Goal: Transaction & Acquisition: Purchase product/service

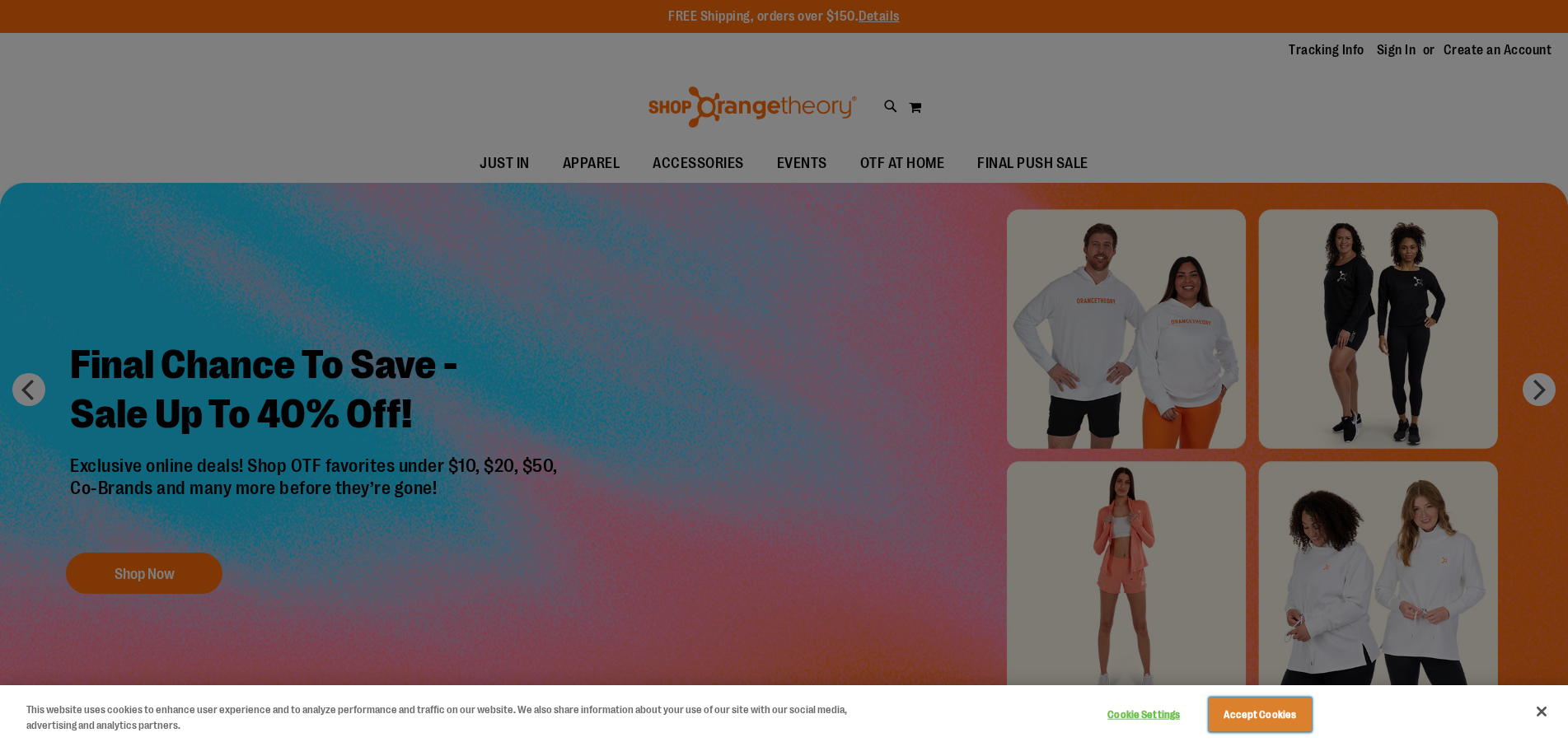
click at [1266, 716] on button "Accept Cookies" at bounding box center [1260, 715] width 103 height 34
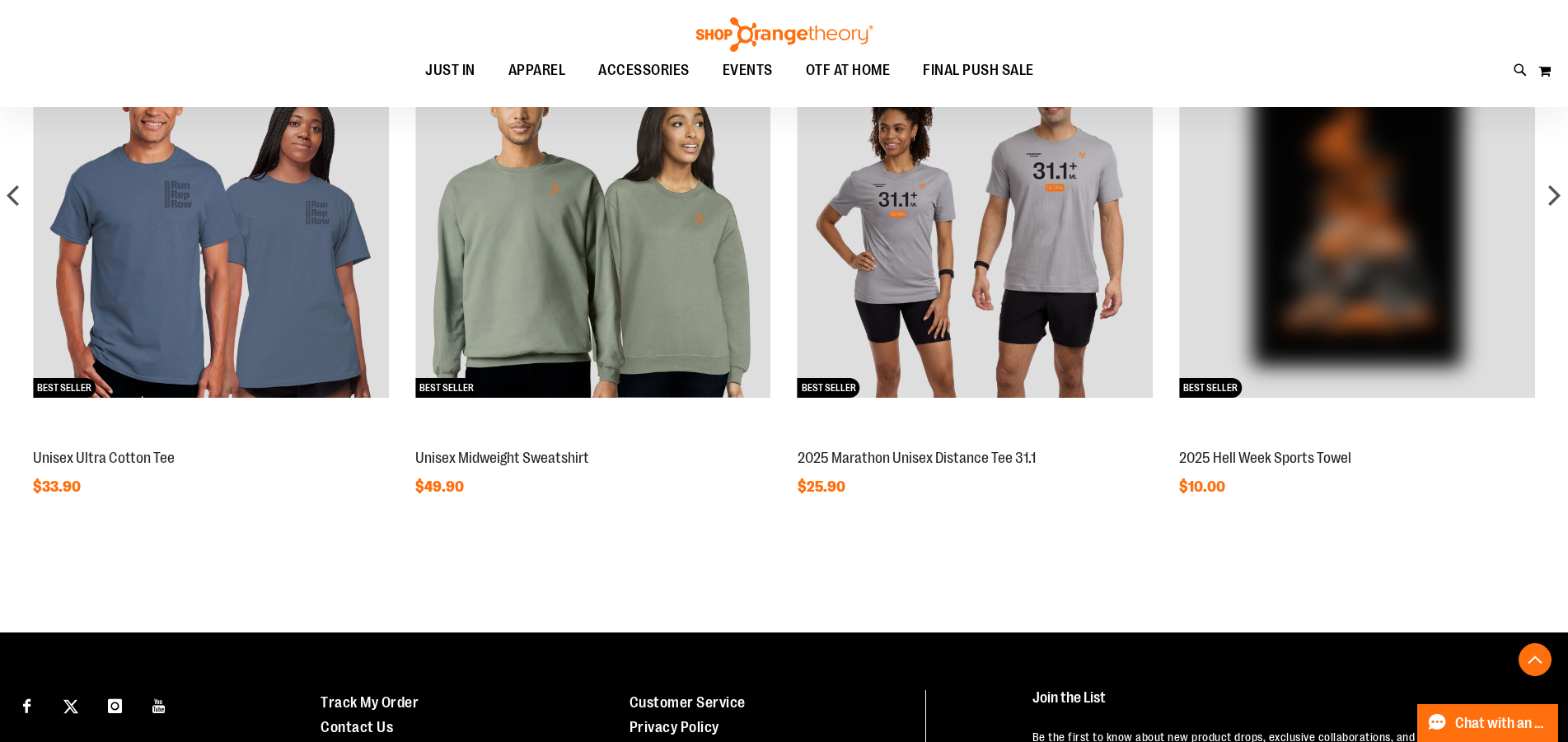
scroll to position [1400, 0]
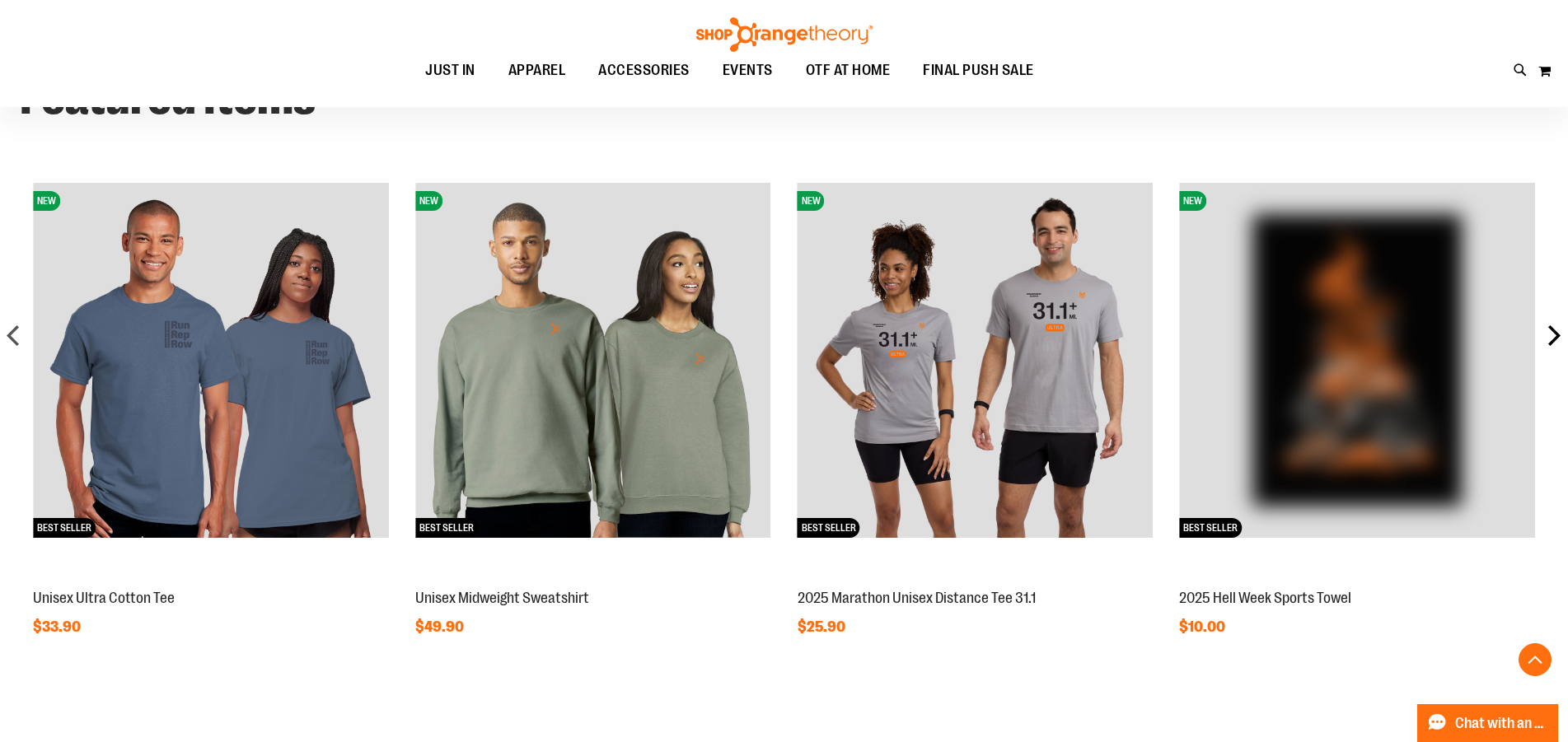
click at [1551, 337] on div "next" at bounding box center [1554, 336] width 33 height 33
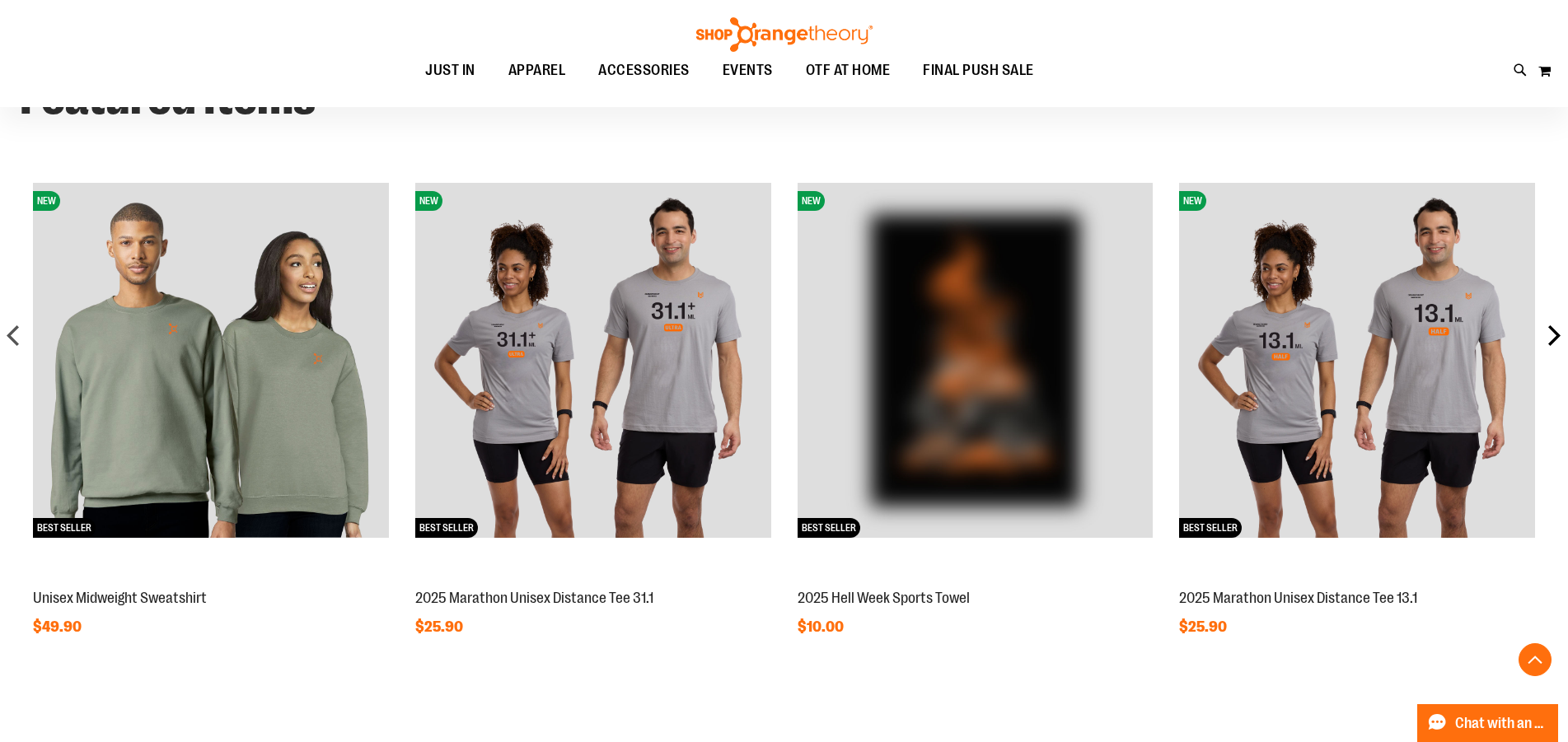
click at [1552, 336] on div "next" at bounding box center [1554, 336] width 33 height 33
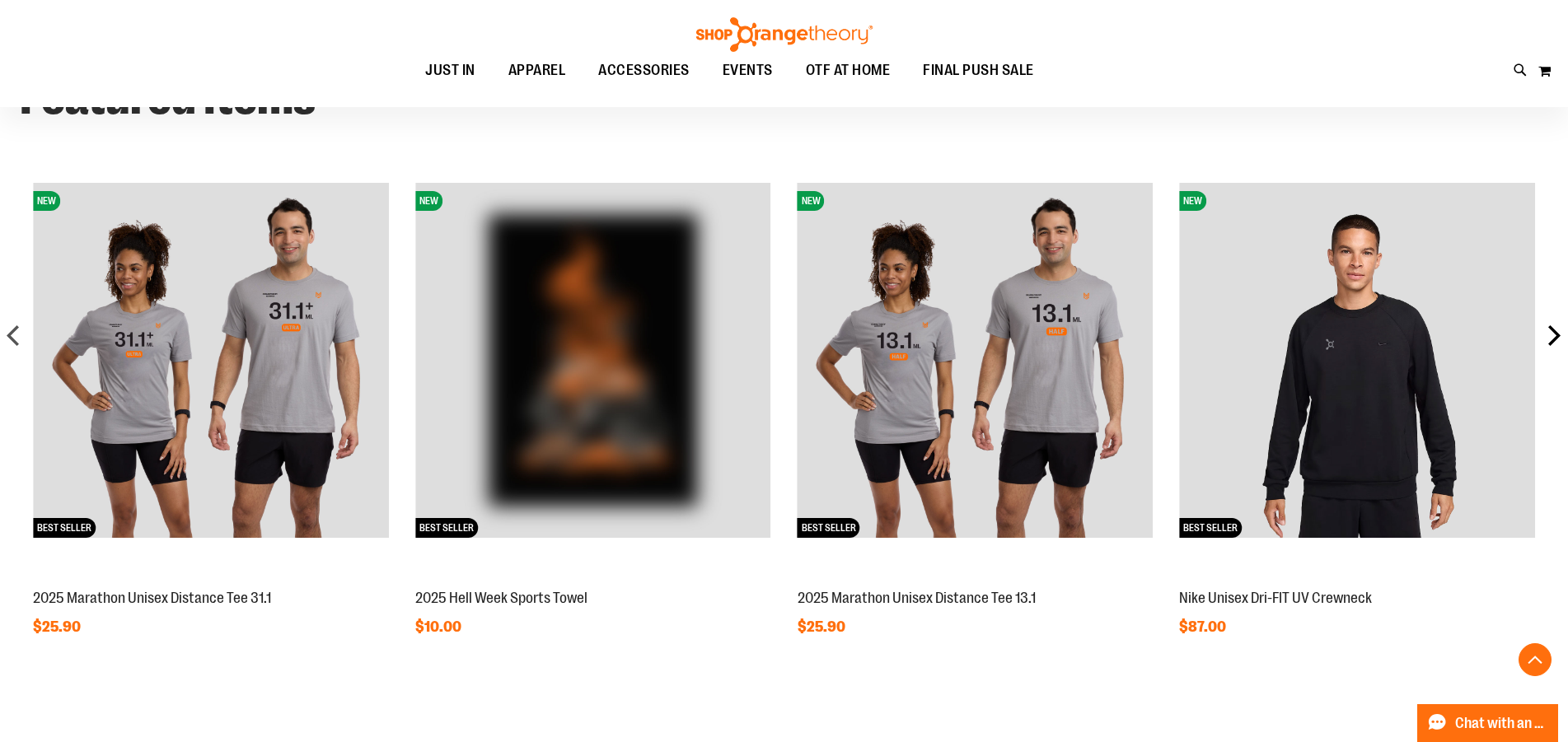
click at [1552, 336] on div "next" at bounding box center [1554, 336] width 33 height 33
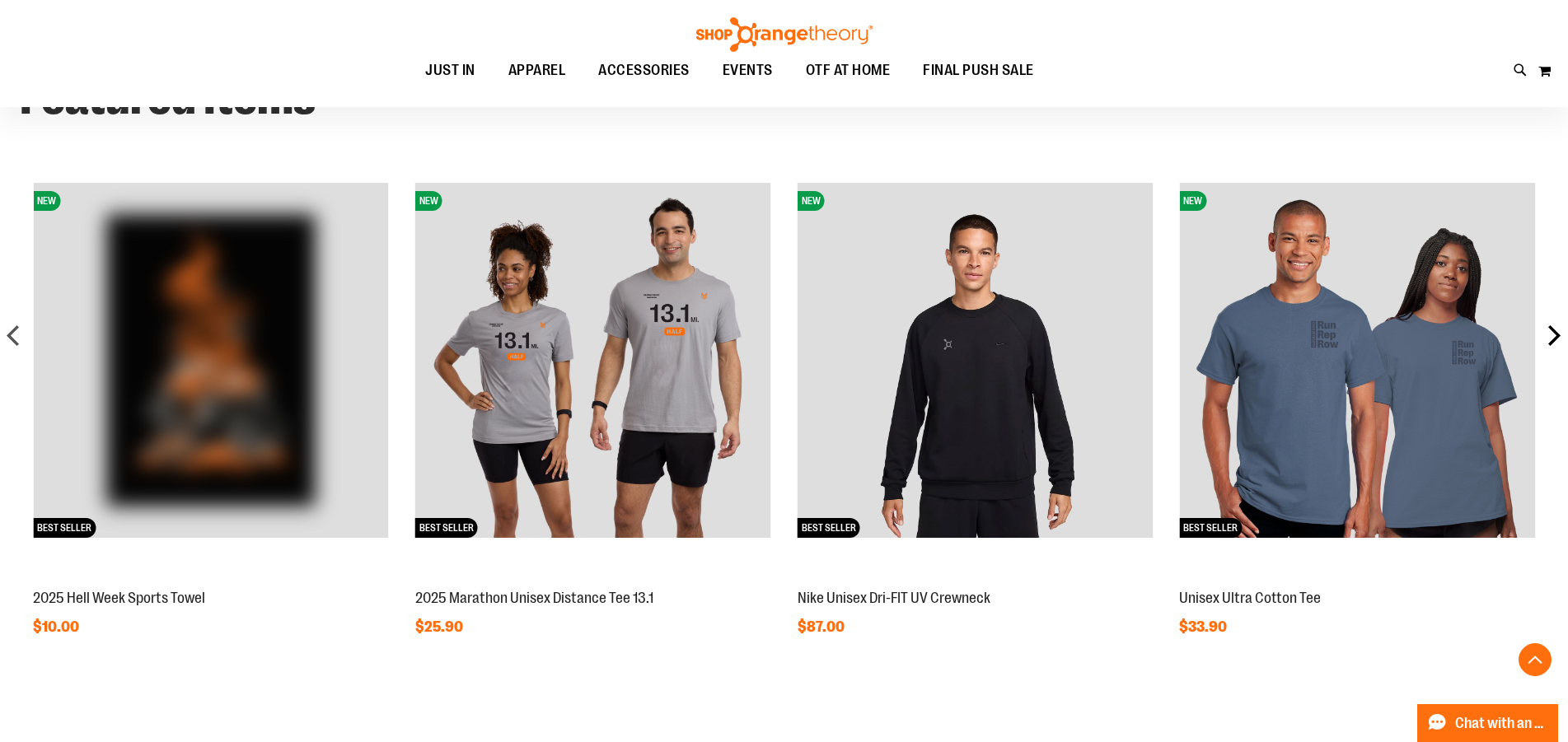
click at [1552, 336] on div "next" at bounding box center [1554, 336] width 33 height 33
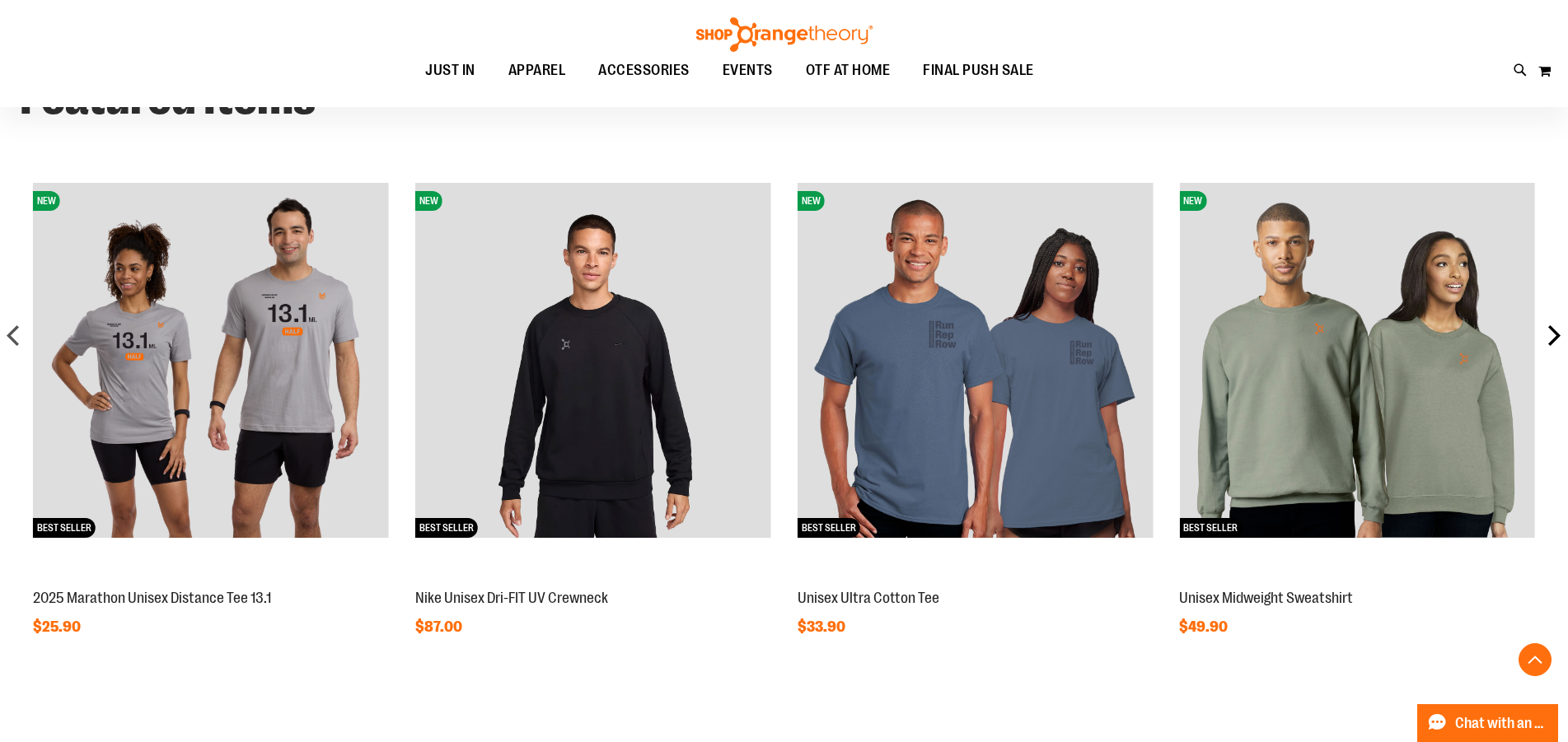
click at [1554, 334] on div "next" at bounding box center [1554, 336] width 33 height 33
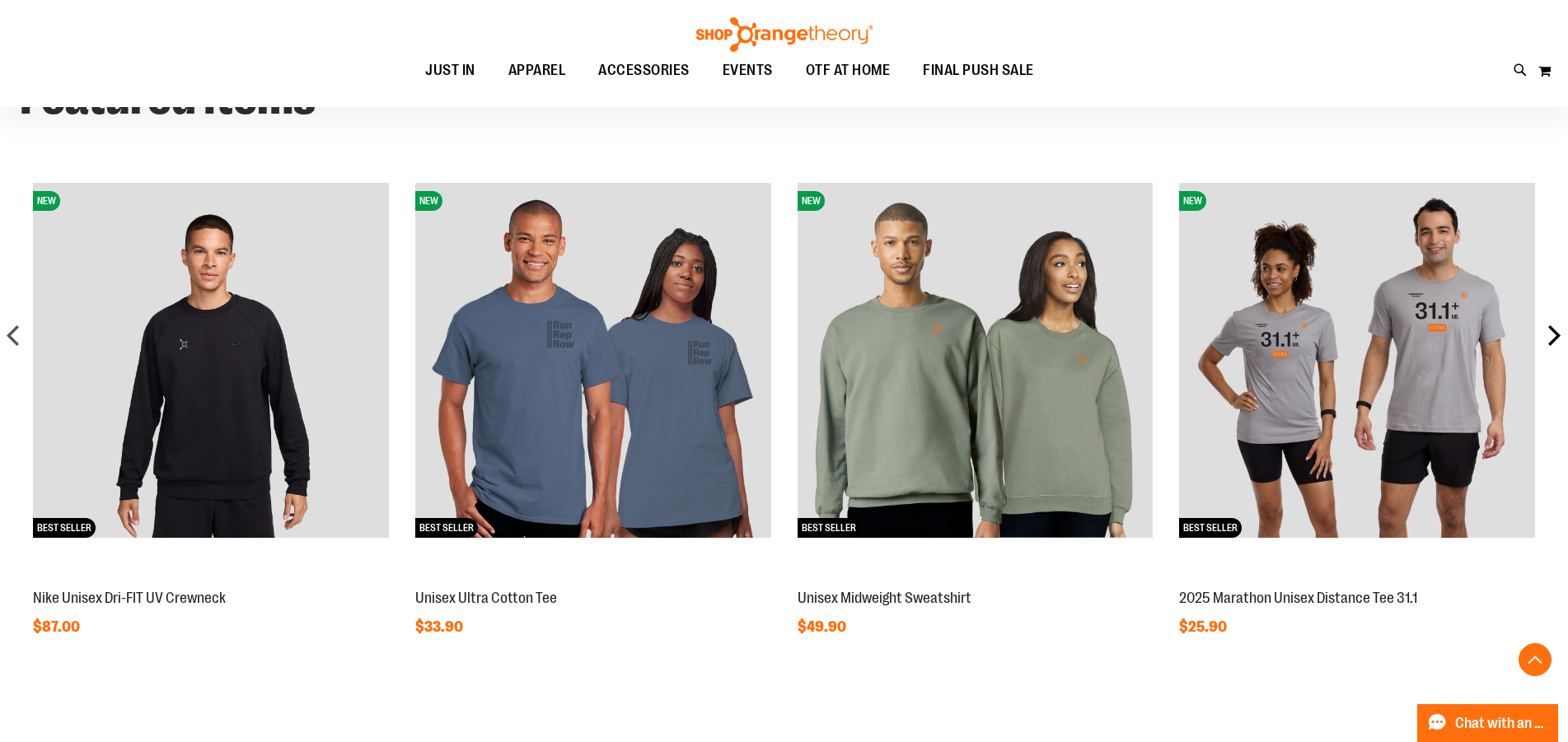
click at [1554, 334] on div "next" at bounding box center [1554, 336] width 33 height 33
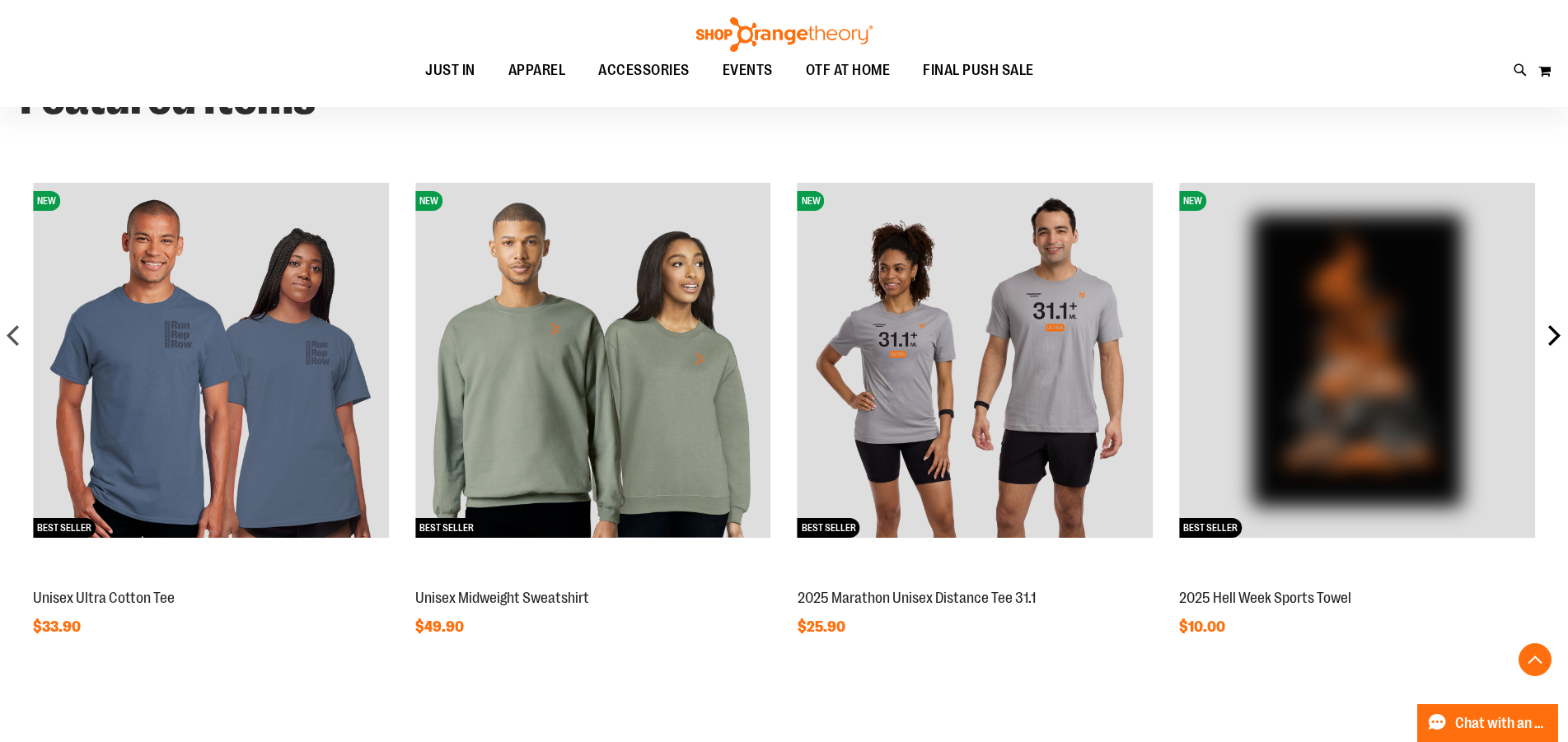
click at [1554, 334] on div "next" at bounding box center [1554, 336] width 33 height 33
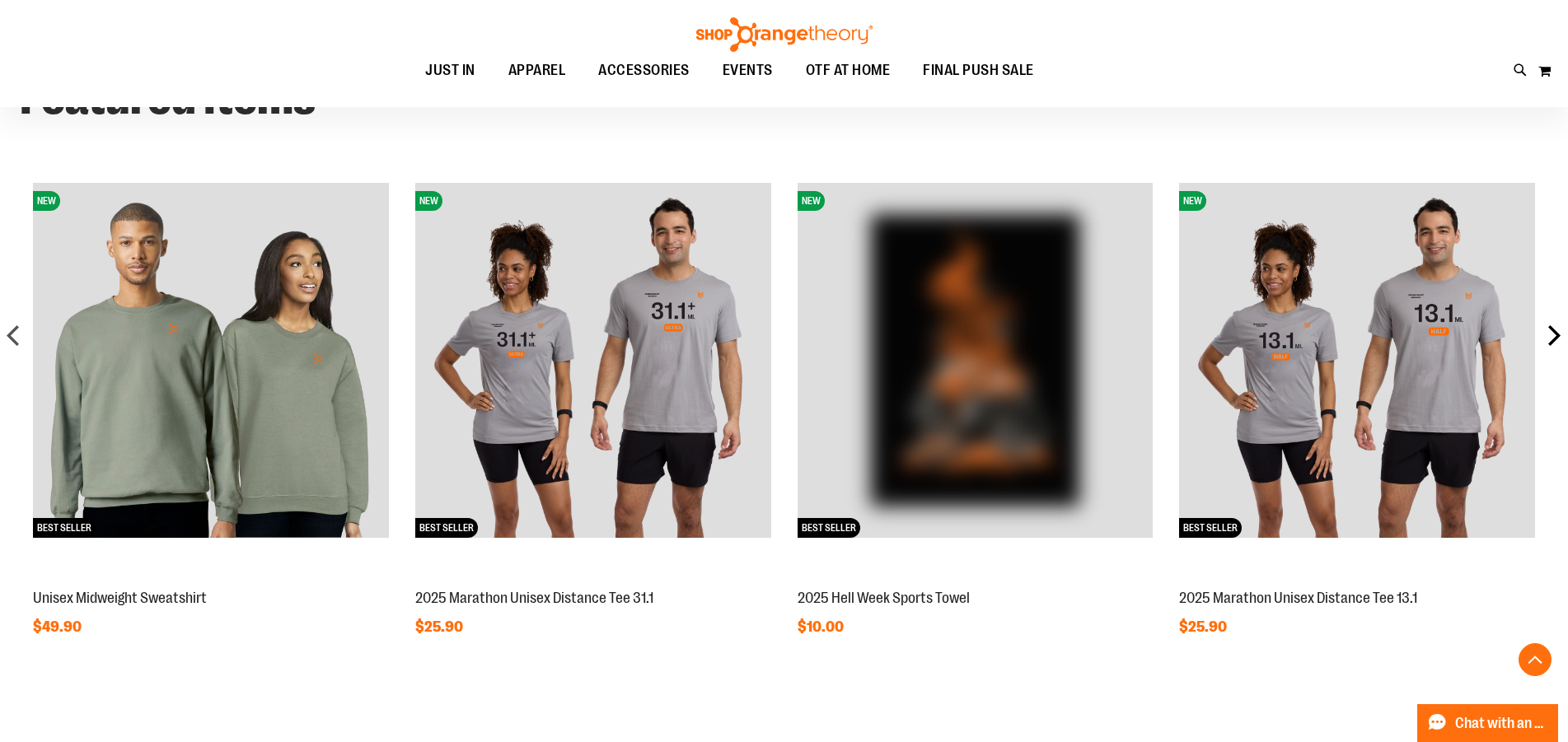
click at [1554, 334] on div "next" at bounding box center [1554, 336] width 33 height 33
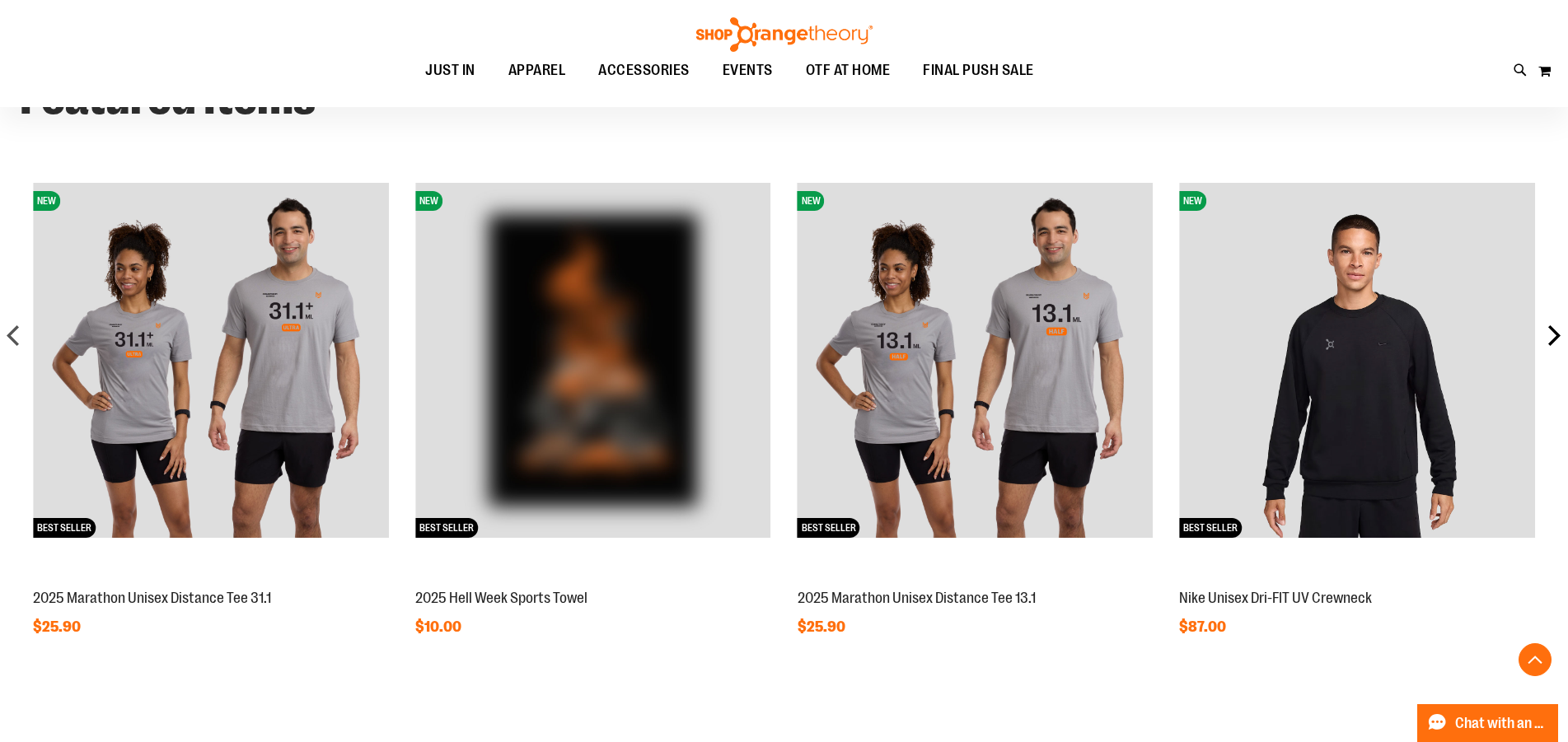
click at [1552, 333] on div "next" at bounding box center [1554, 336] width 33 height 33
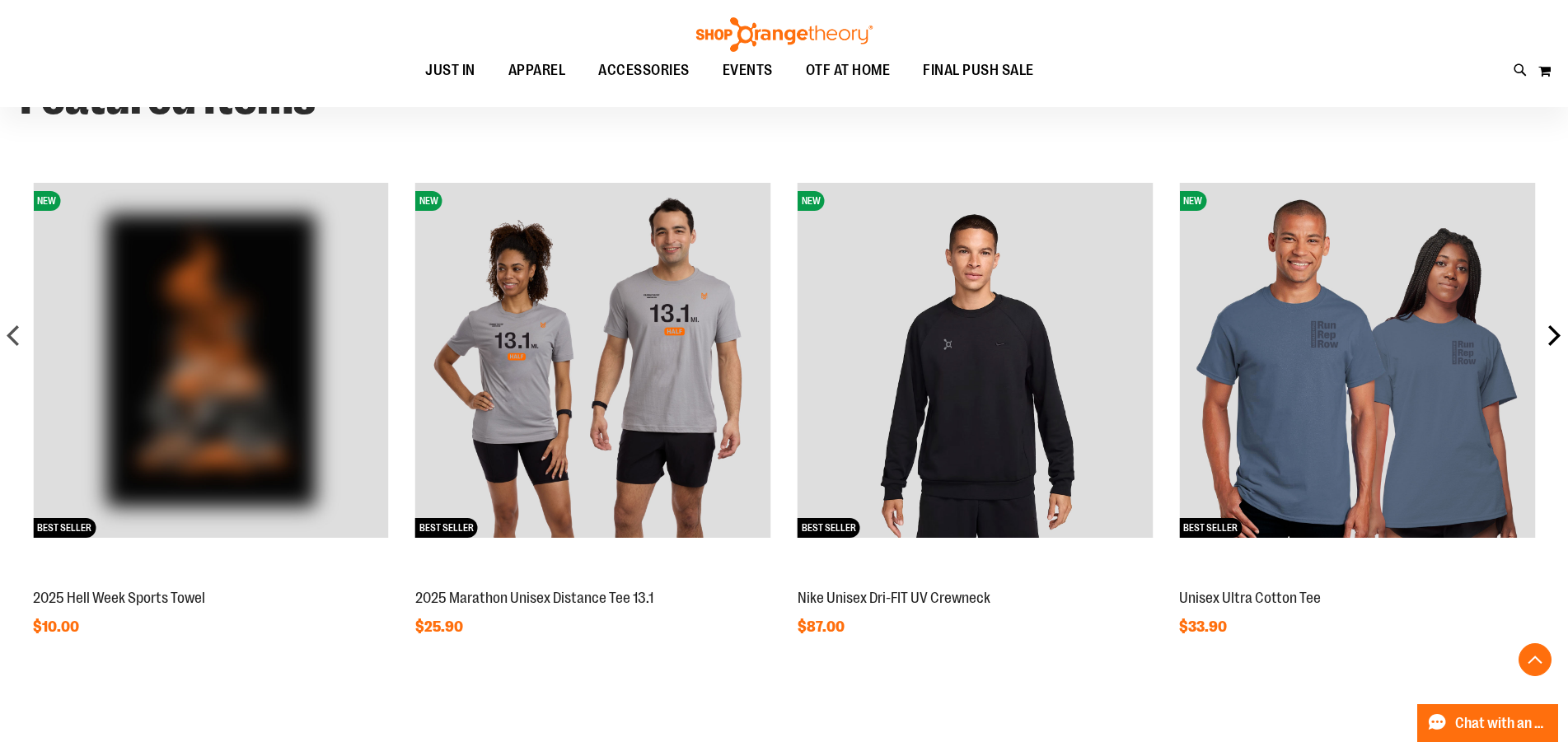
click at [1552, 333] on div "next" at bounding box center [1554, 336] width 33 height 33
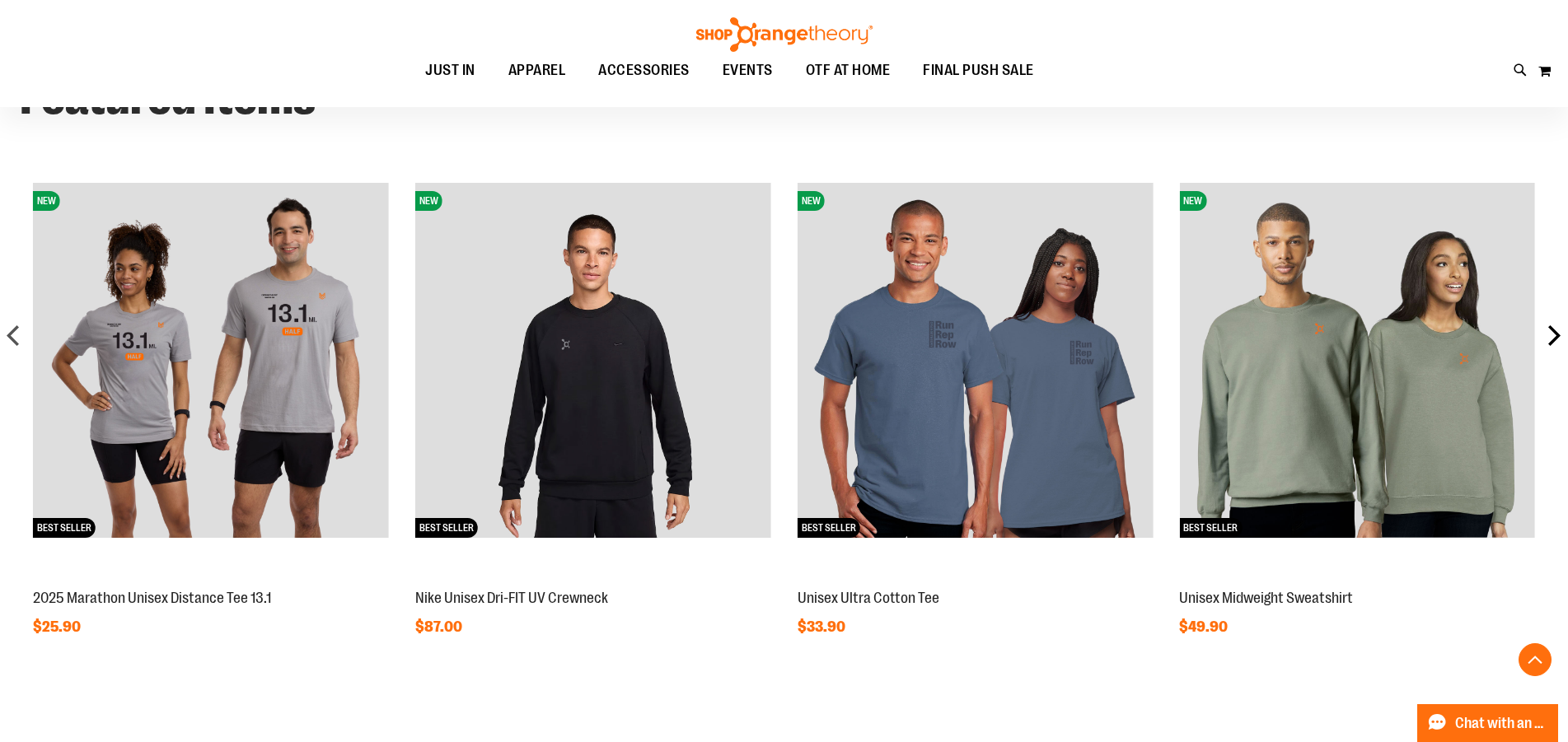
click at [1552, 333] on div "next" at bounding box center [1554, 336] width 33 height 33
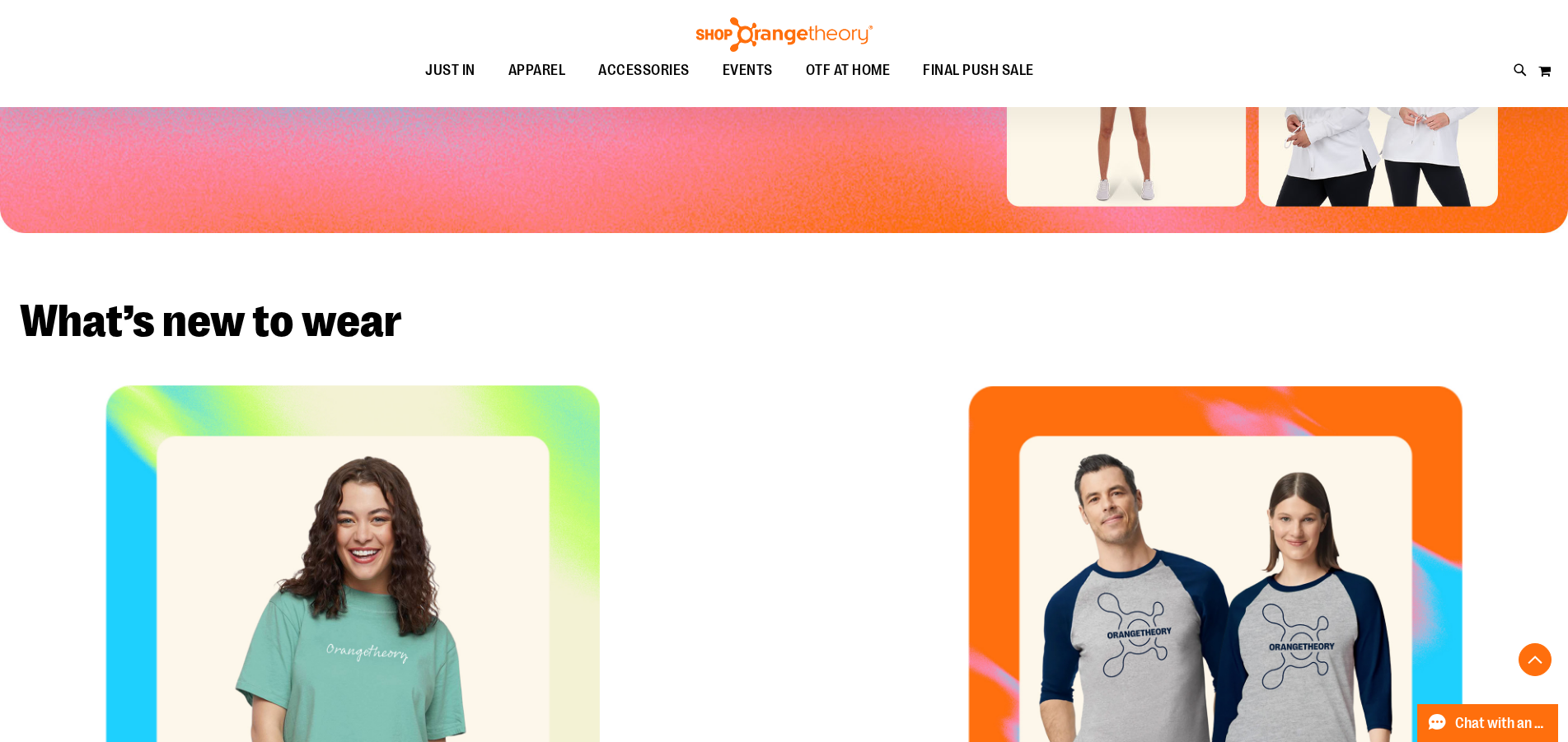
scroll to position [0, 0]
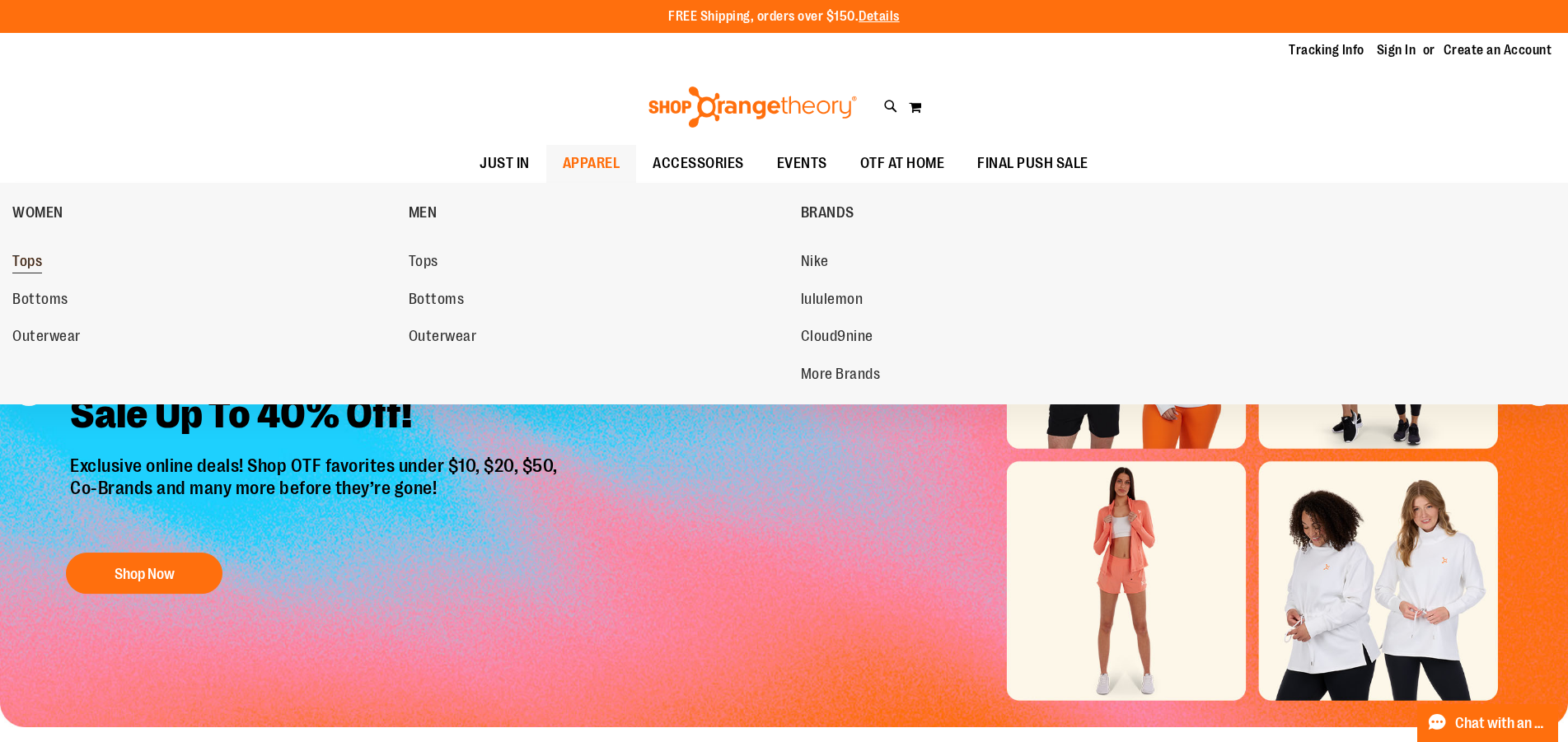
click at [33, 264] on span "Tops" at bounding box center [27, 263] width 29 height 21
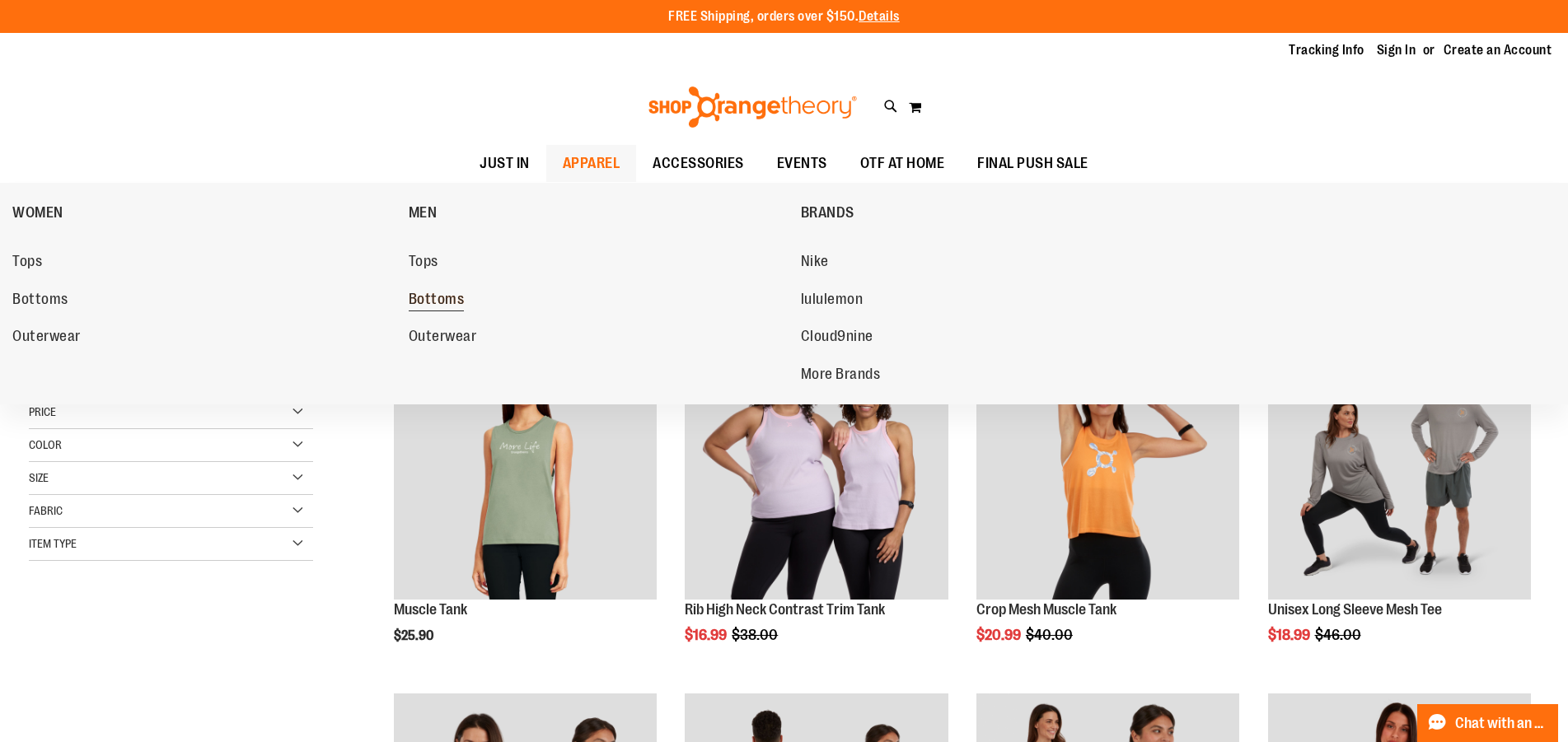
click at [438, 295] on span "Bottoms" at bounding box center [436, 300] width 56 height 21
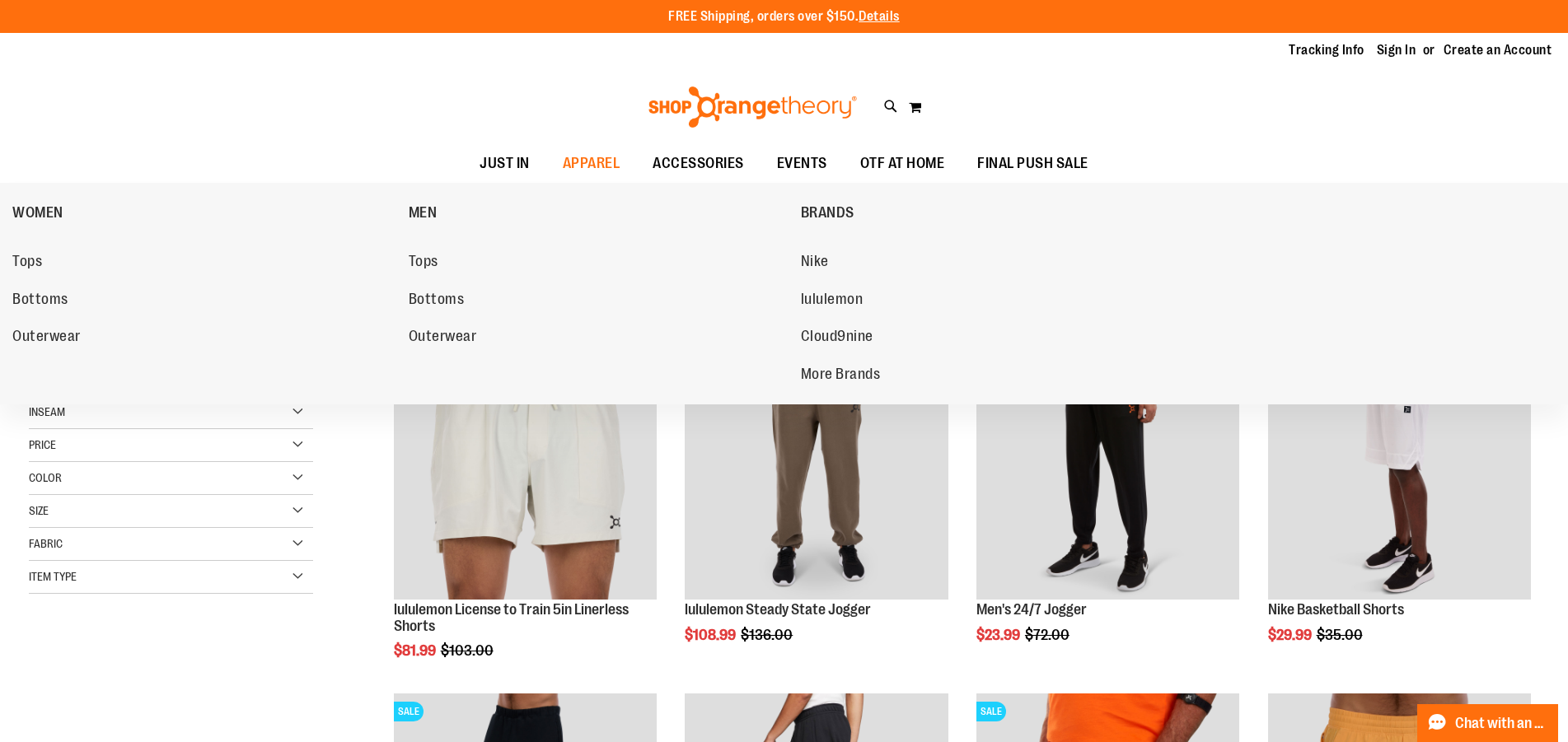
drag, startPoint x: 63, startPoint y: 335, endPoint x: 43, endPoint y: 313, distance: 29.7
click at [45, 316] on ul "Tops Bottoms Outerwear" at bounding box center [206, 297] width 388 height 129
click at [39, 299] on span "Bottoms" at bounding box center [40, 300] width 56 height 21
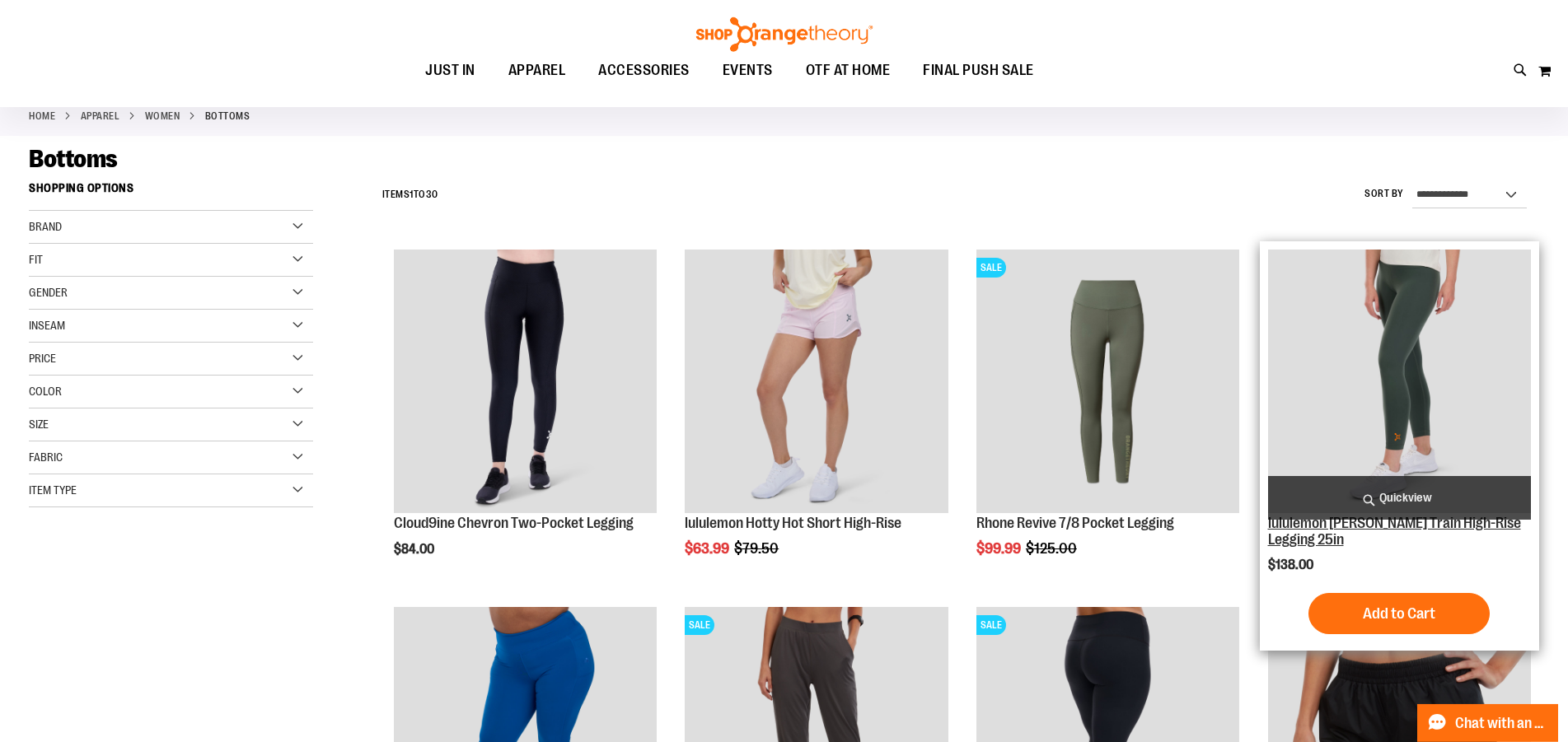
scroll to position [139, 0]
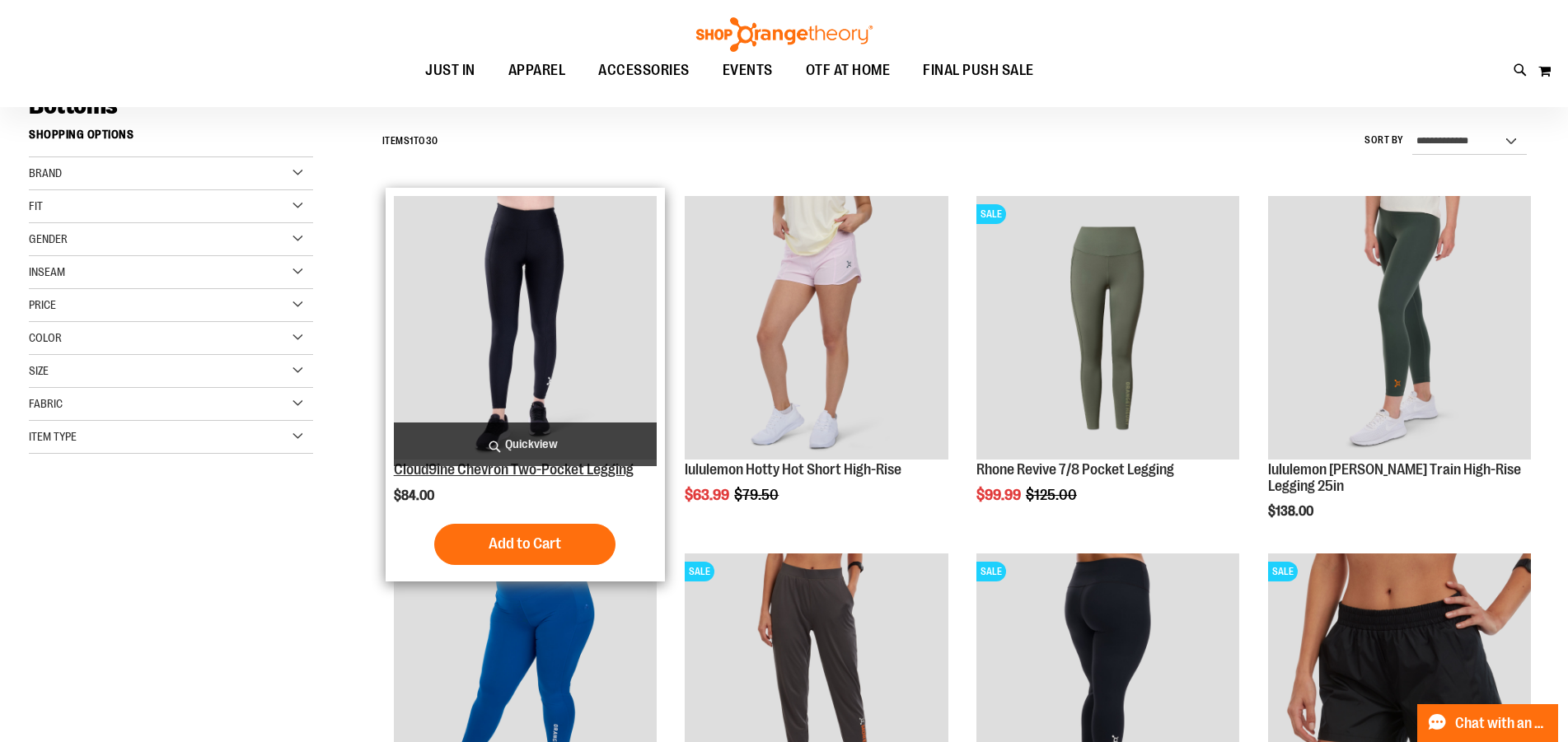
click at [484, 469] on link "Cloud9ine Chevron Two-Pocket Legging" at bounding box center [514, 469] width 240 height 17
click at [535, 447] on span "Quickview" at bounding box center [525, 445] width 263 height 43
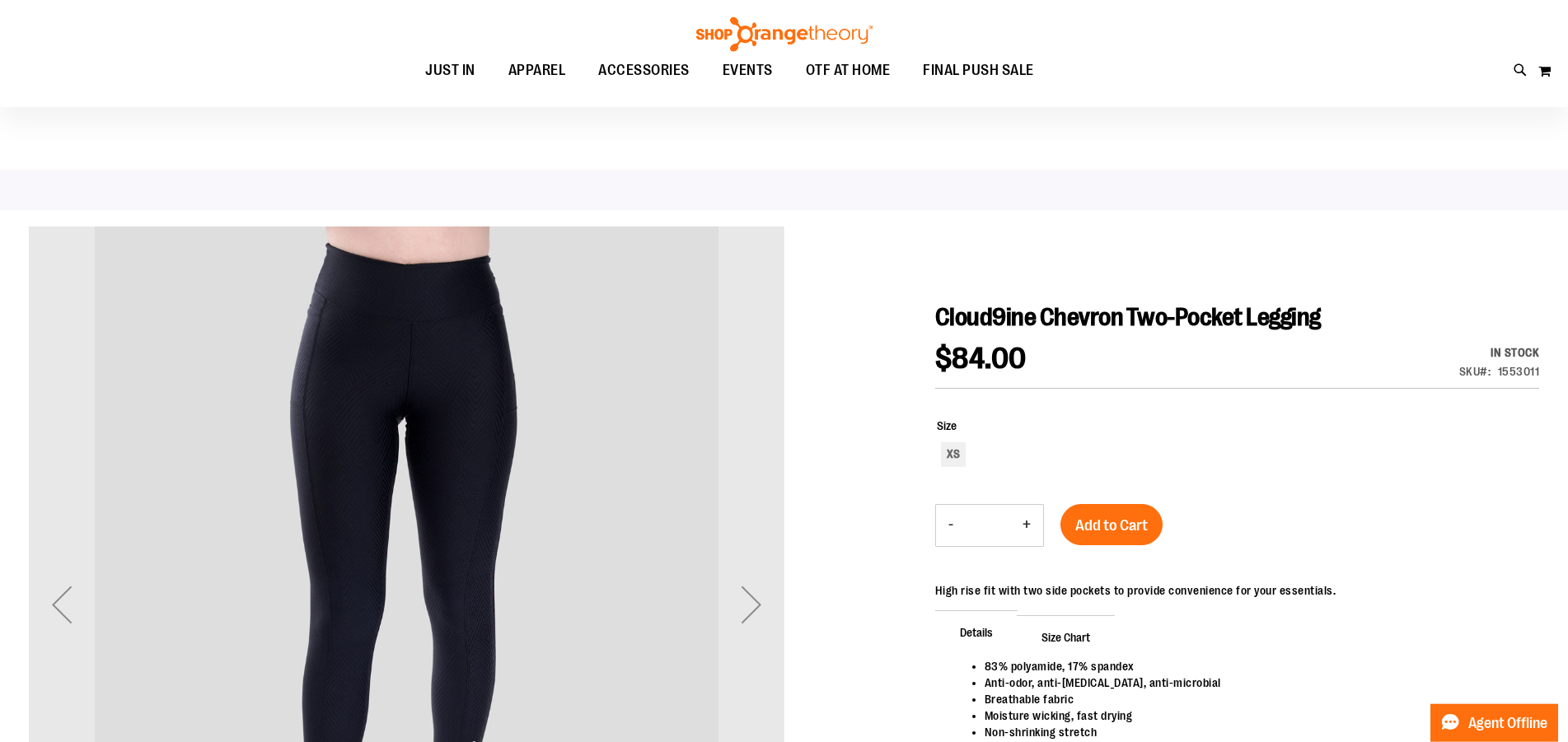
scroll to position [97, 0]
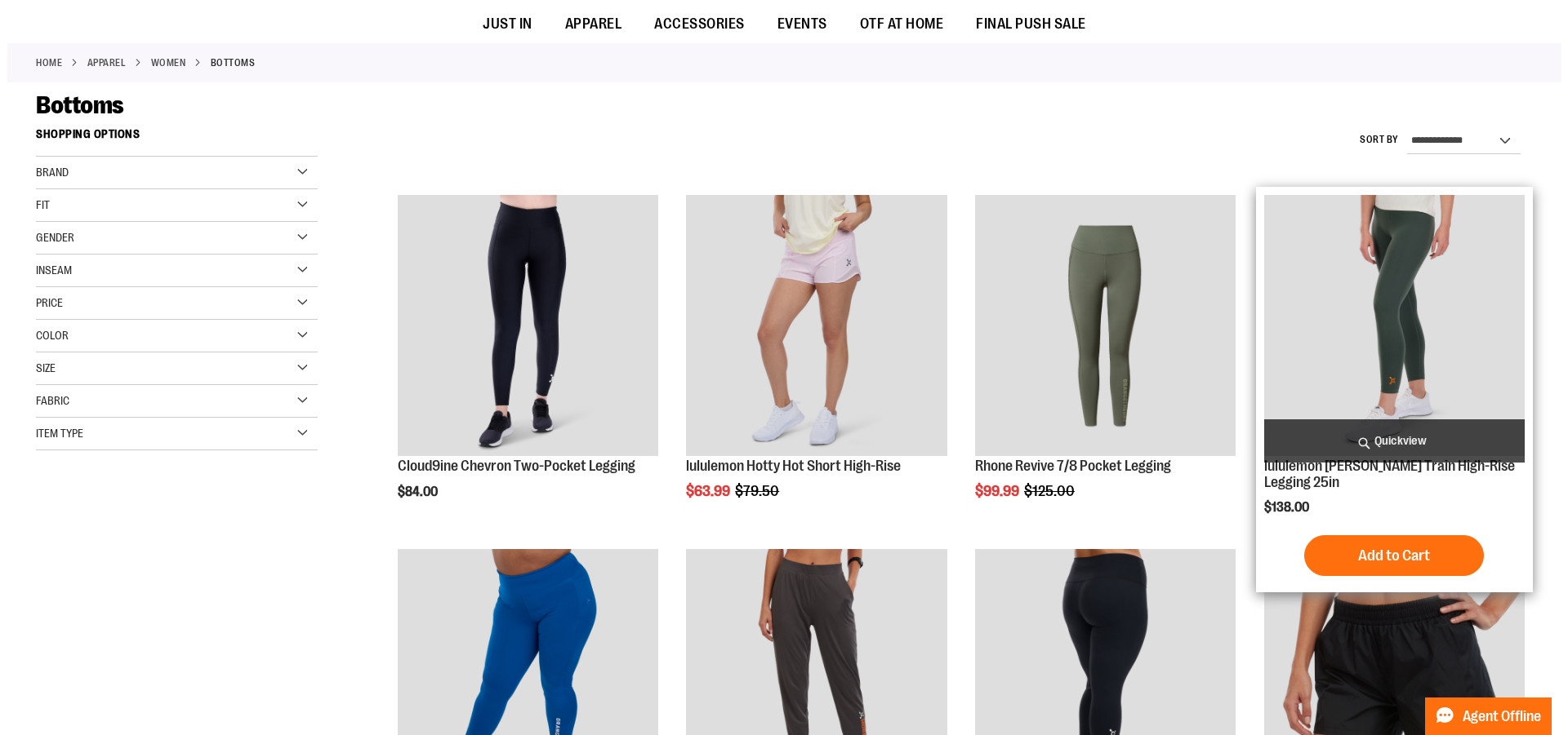
scroll to position [138, 0]
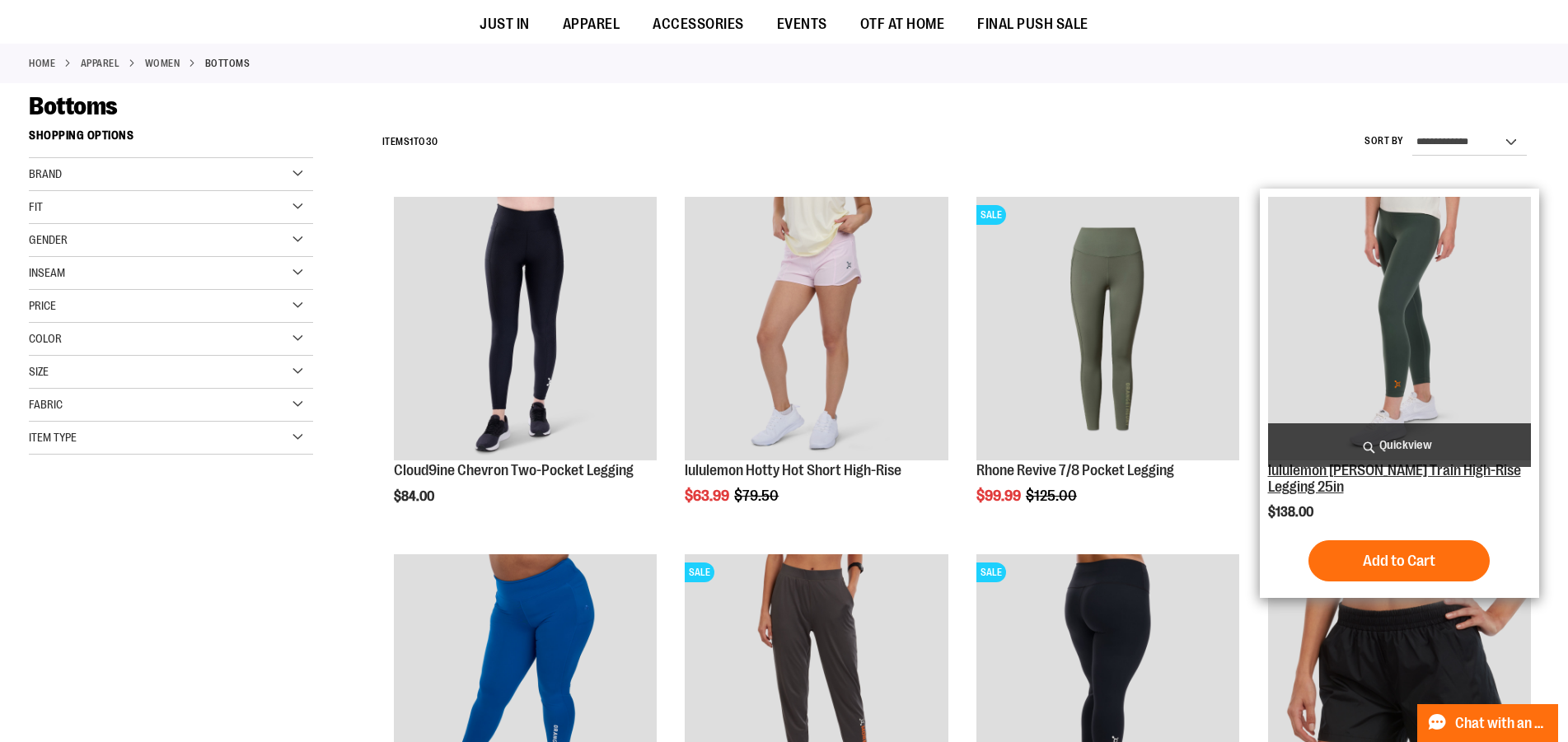
click at [1347, 475] on link "lululemon Wunder Train High-Rise Legging 25in" at bounding box center [1395, 479] width 253 height 33
click at [1407, 444] on span "Quickview" at bounding box center [1400, 445] width 263 height 43
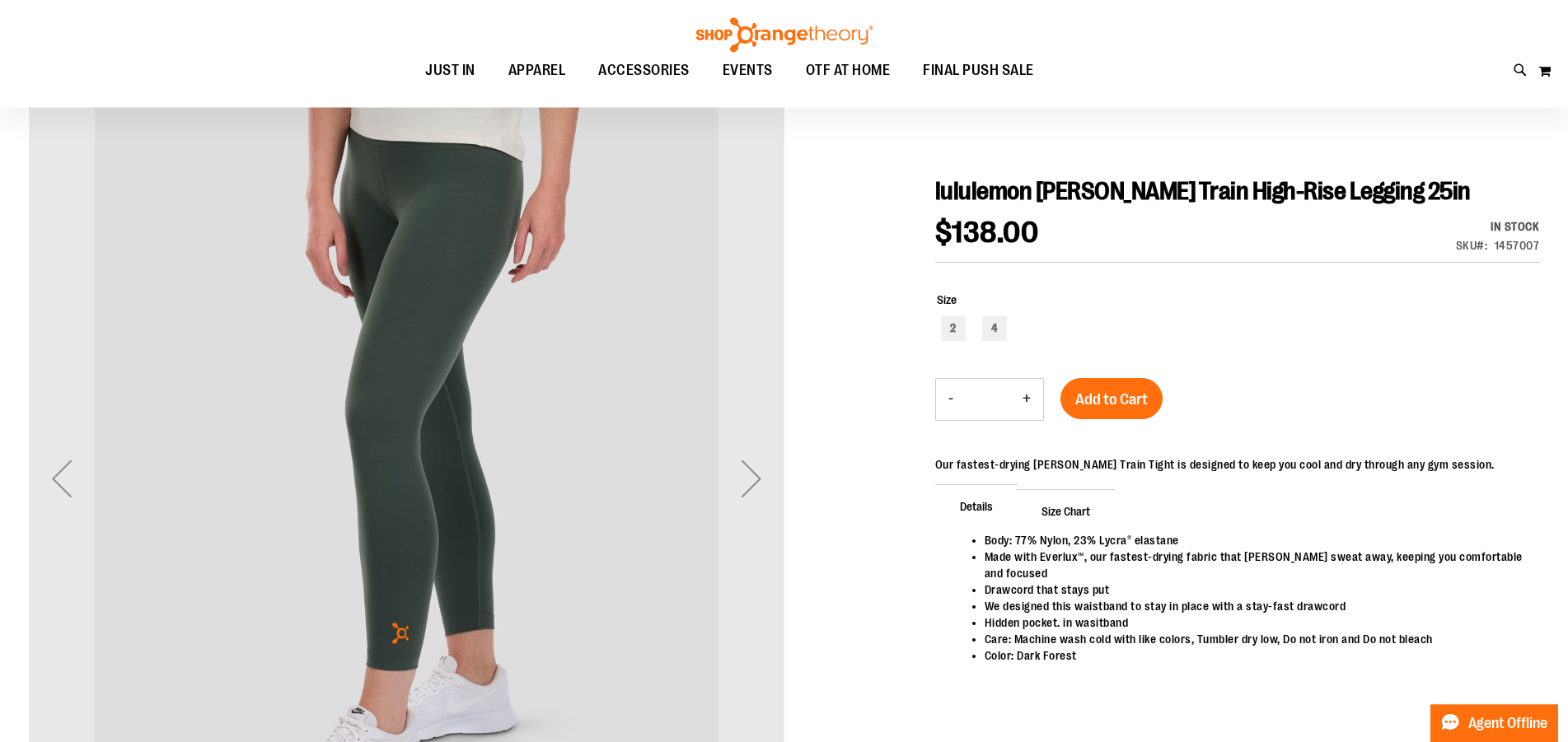
scroll to position [139, 0]
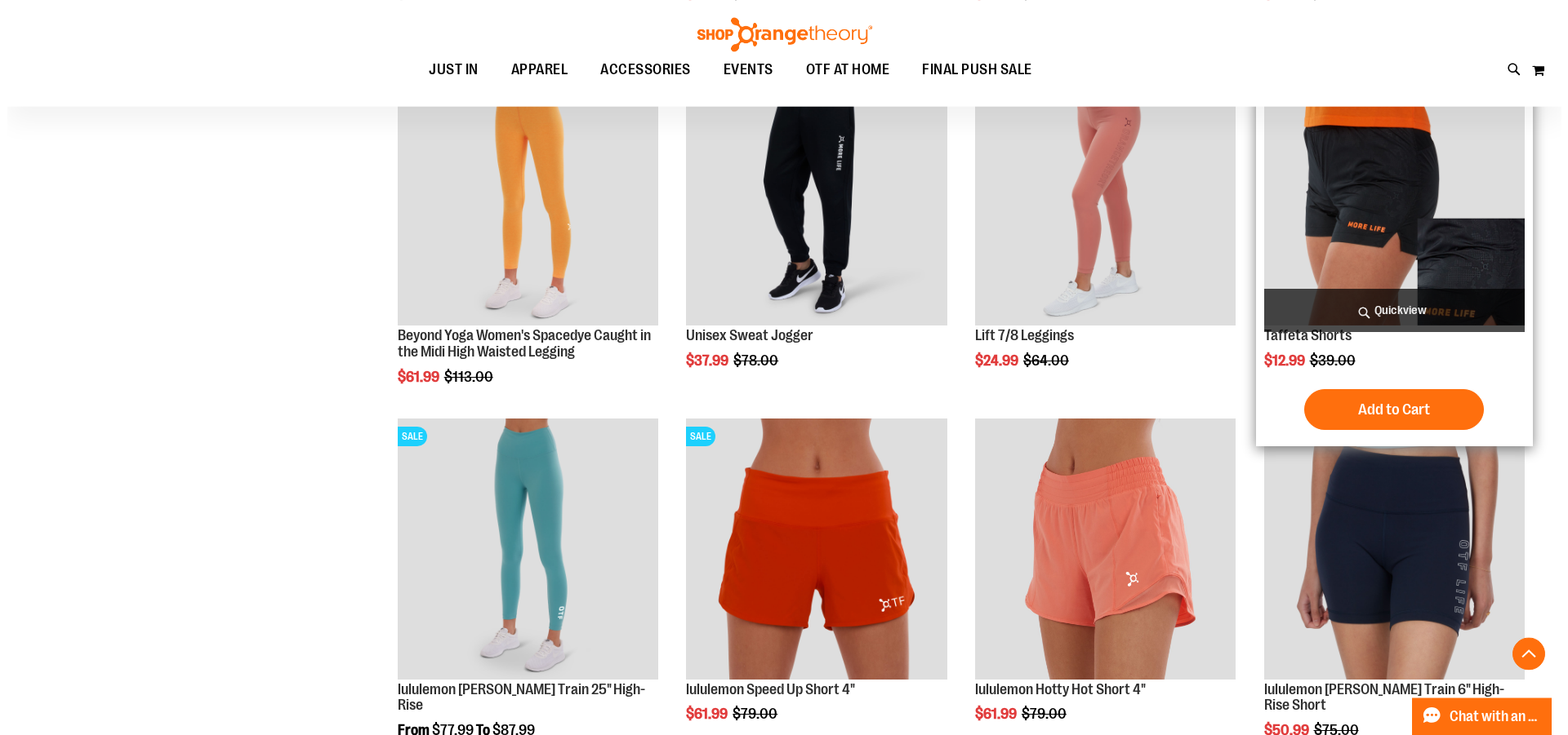
scroll to position [1067, 0]
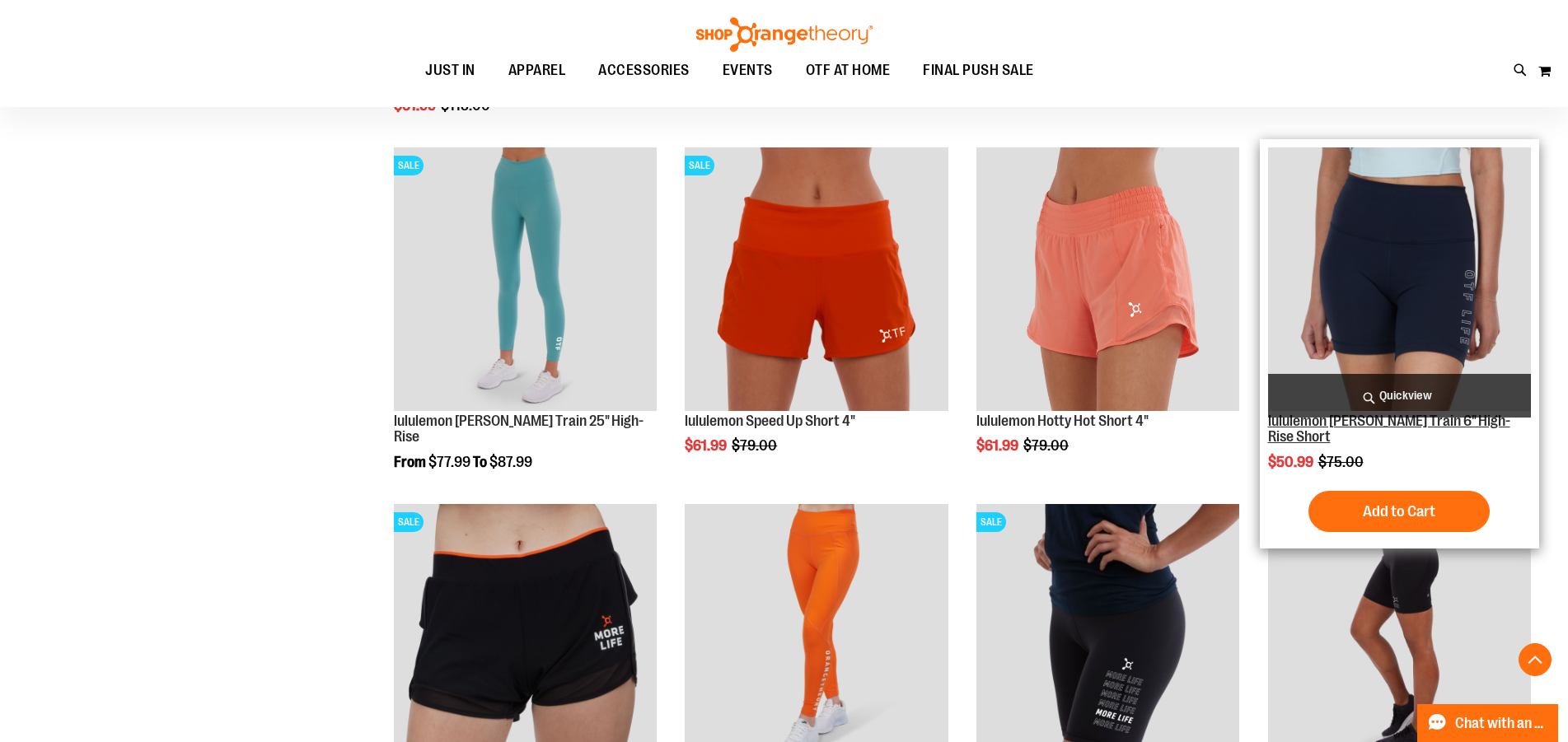
click at [1365, 423] on link "lululemon Wunder Train 6" High-Rise Short" at bounding box center [1389, 430] width 243 height 33
click at [1398, 398] on span "Quickview" at bounding box center [1400, 396] width 263 height 43
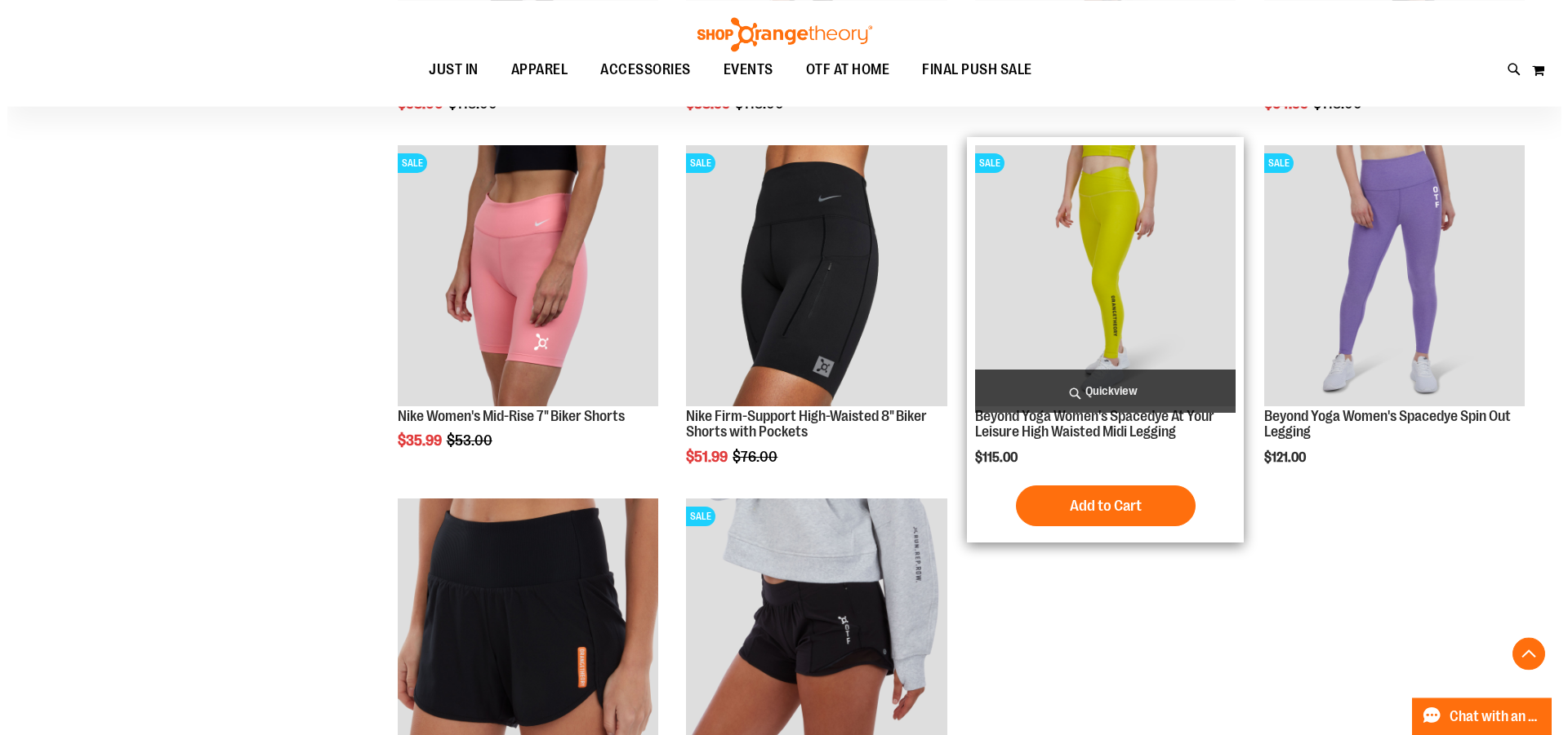
scroll to position [1205, 0]
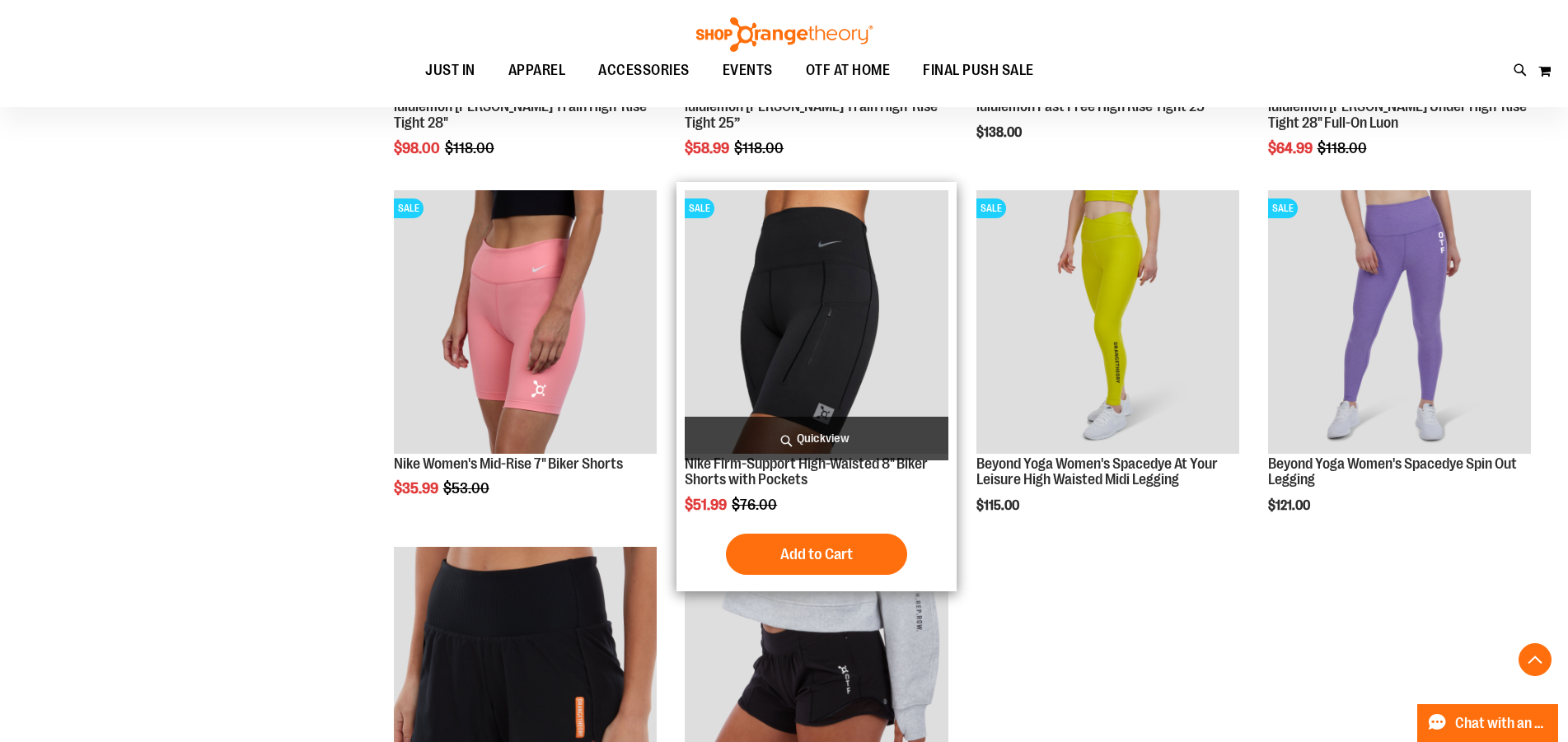
click at [811, 439] on span "Quickview" at bounding box center [817, 439] width 263 height 43
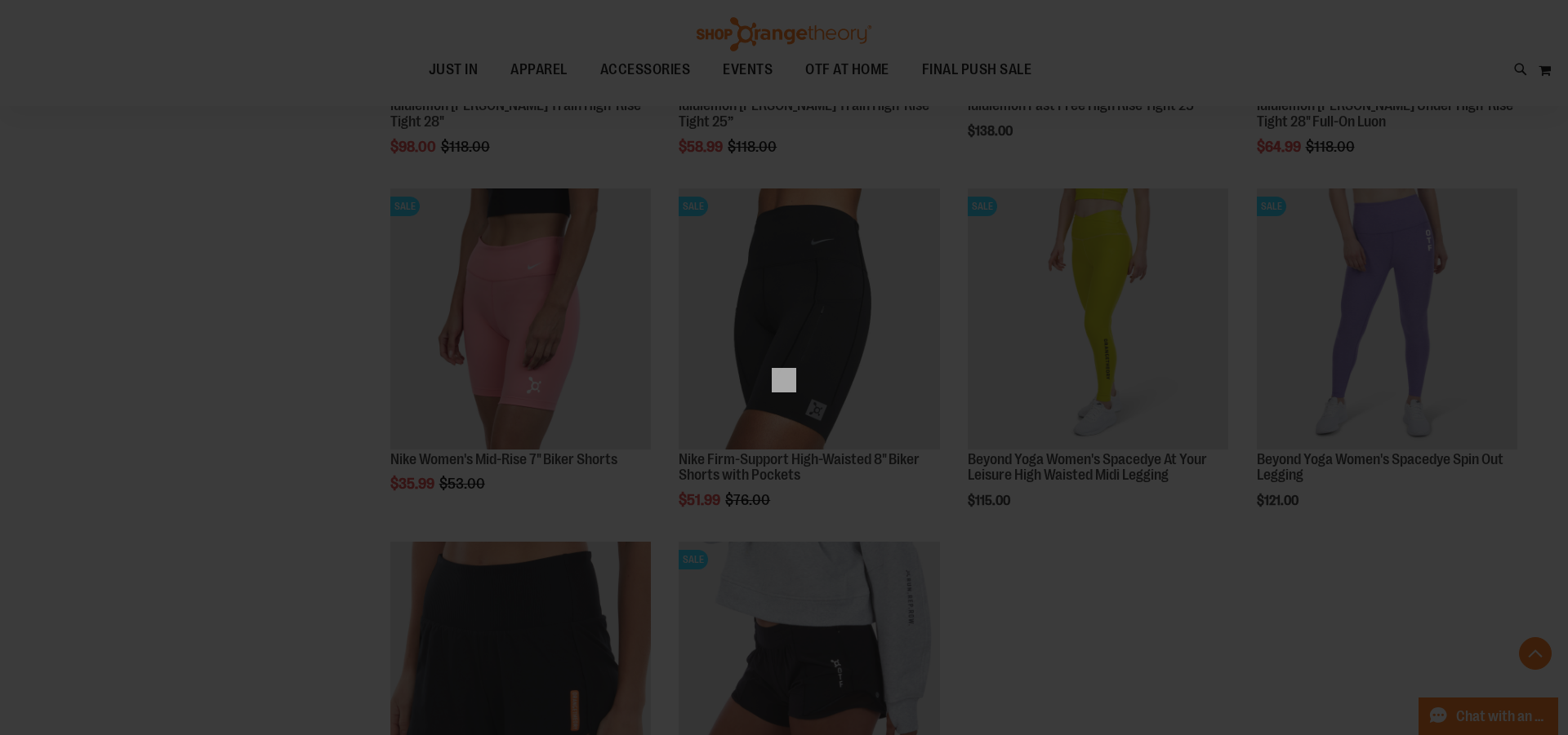
scroll to position [0, 0]
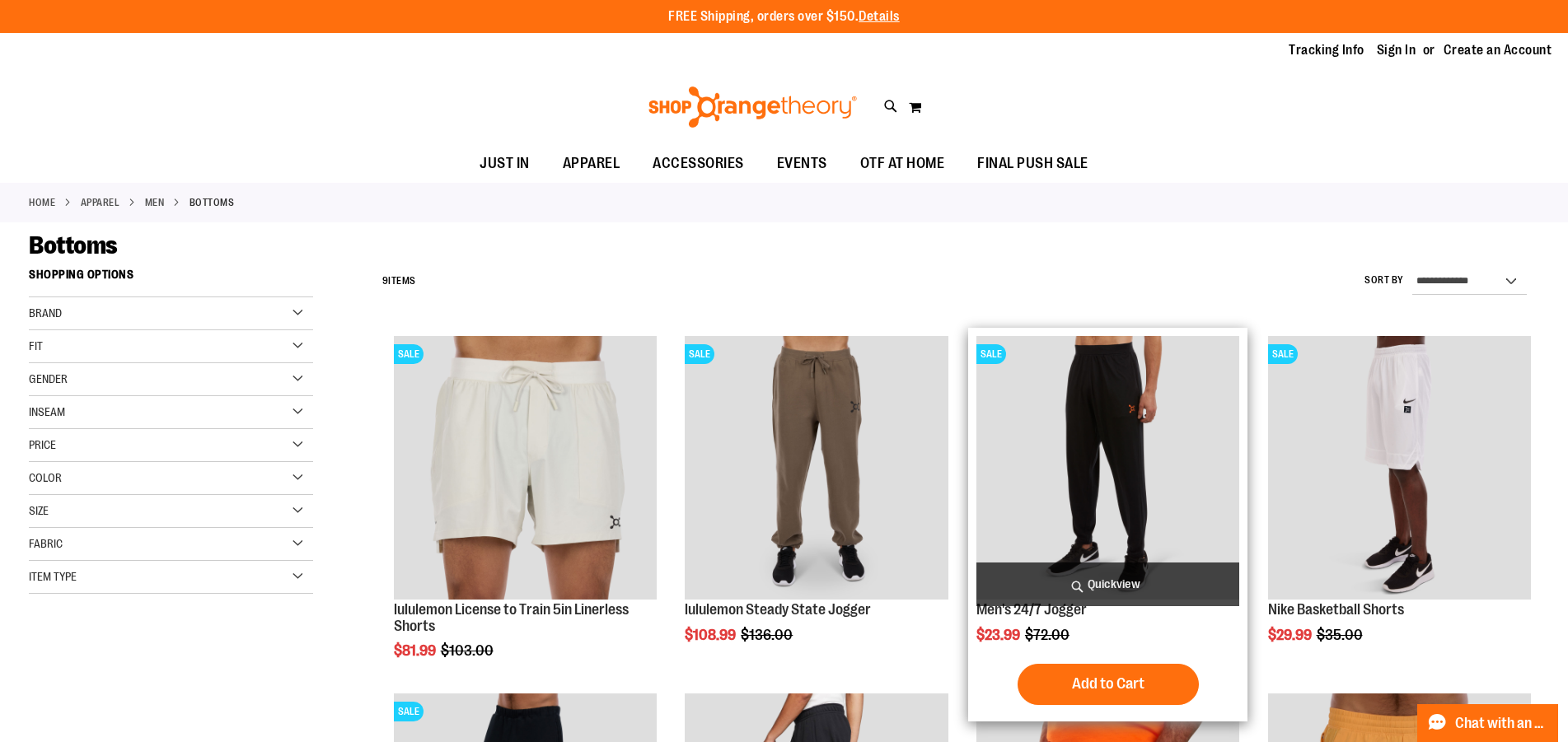
click at [1122, 587] on span "Quickview" at bounding box center [1108, 584] width 263 height 43
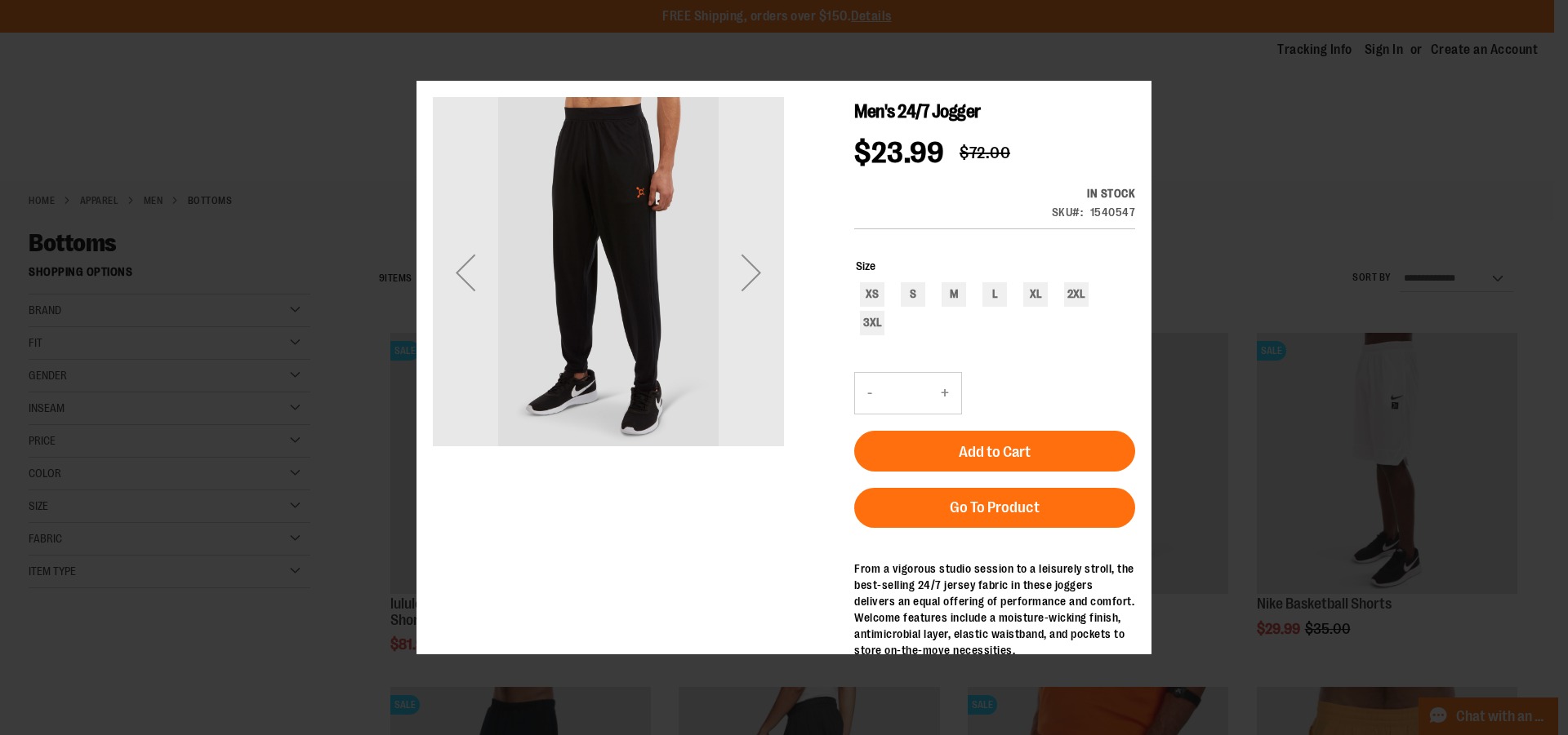
click at [995, 353] on div "Size XS S M L XL 2XL 3XL" at bounding box center [994, 298] width 281 height 115
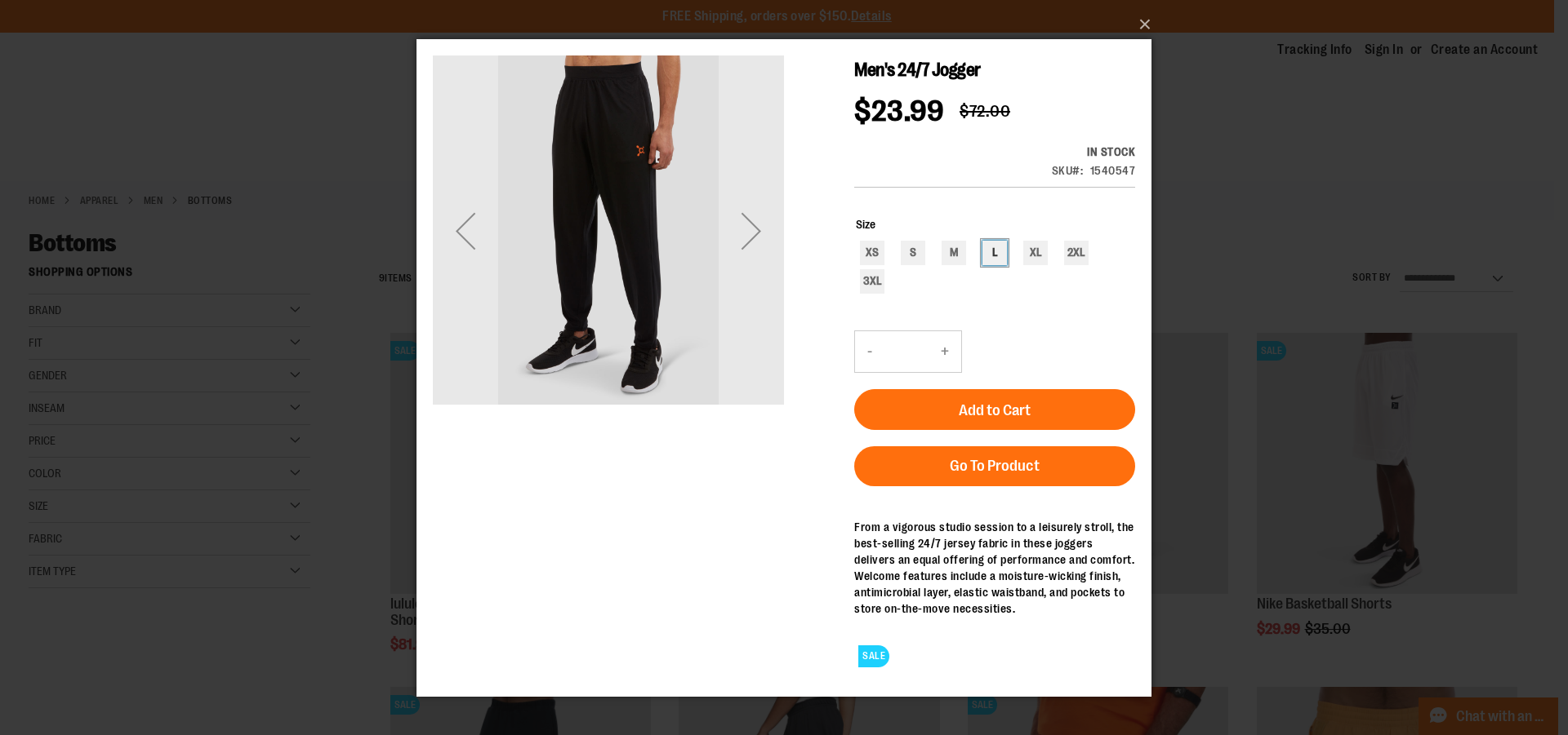
click at [995, 252] on div "L" at bounding box center [994, 252] width 24 height 24
type input "***"
click at [762, 230] on div "Next" at bounding box center [751, 229] width 65 height 65
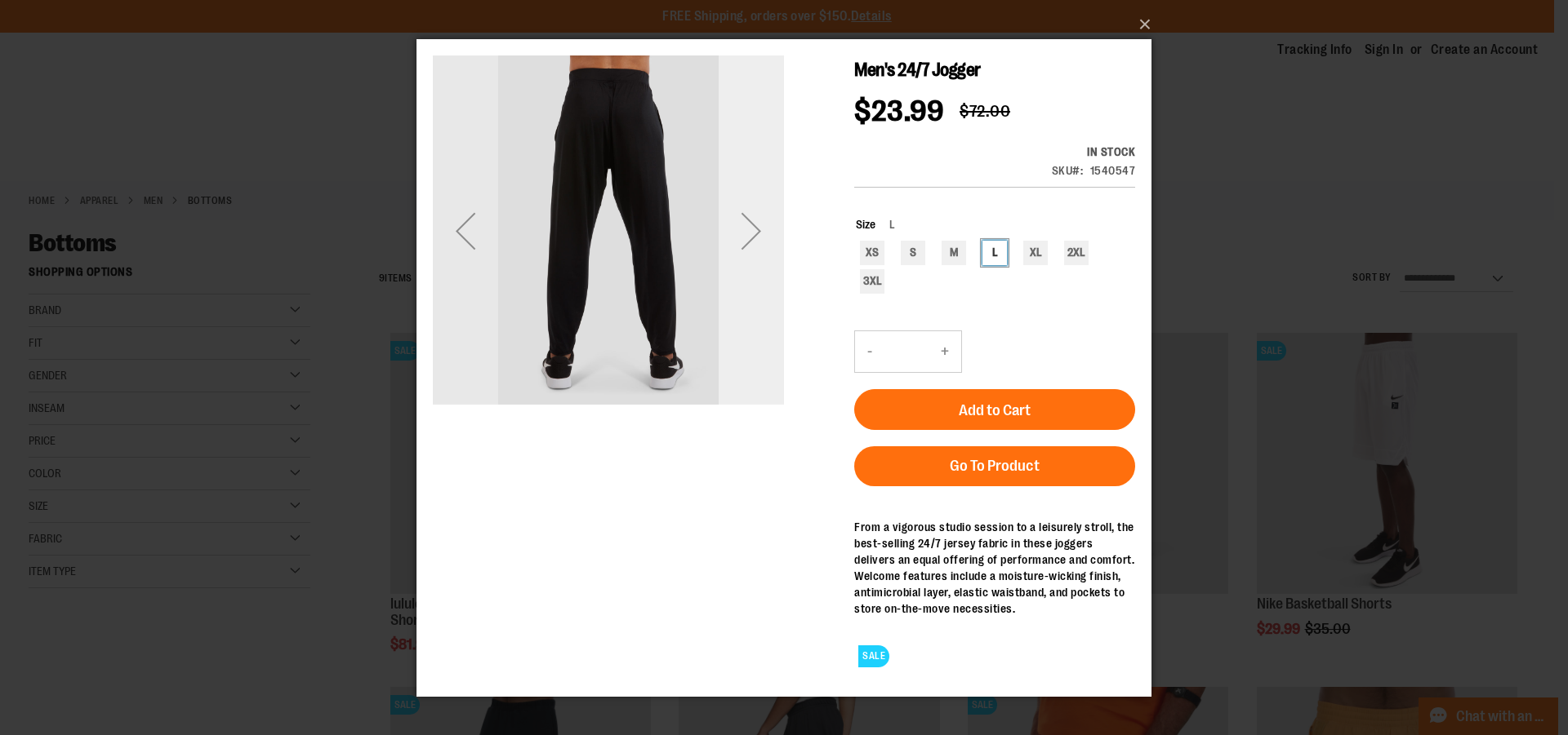
click at [758, 229] on div "Next" at bounding box center [751, 229] width 65 height 65
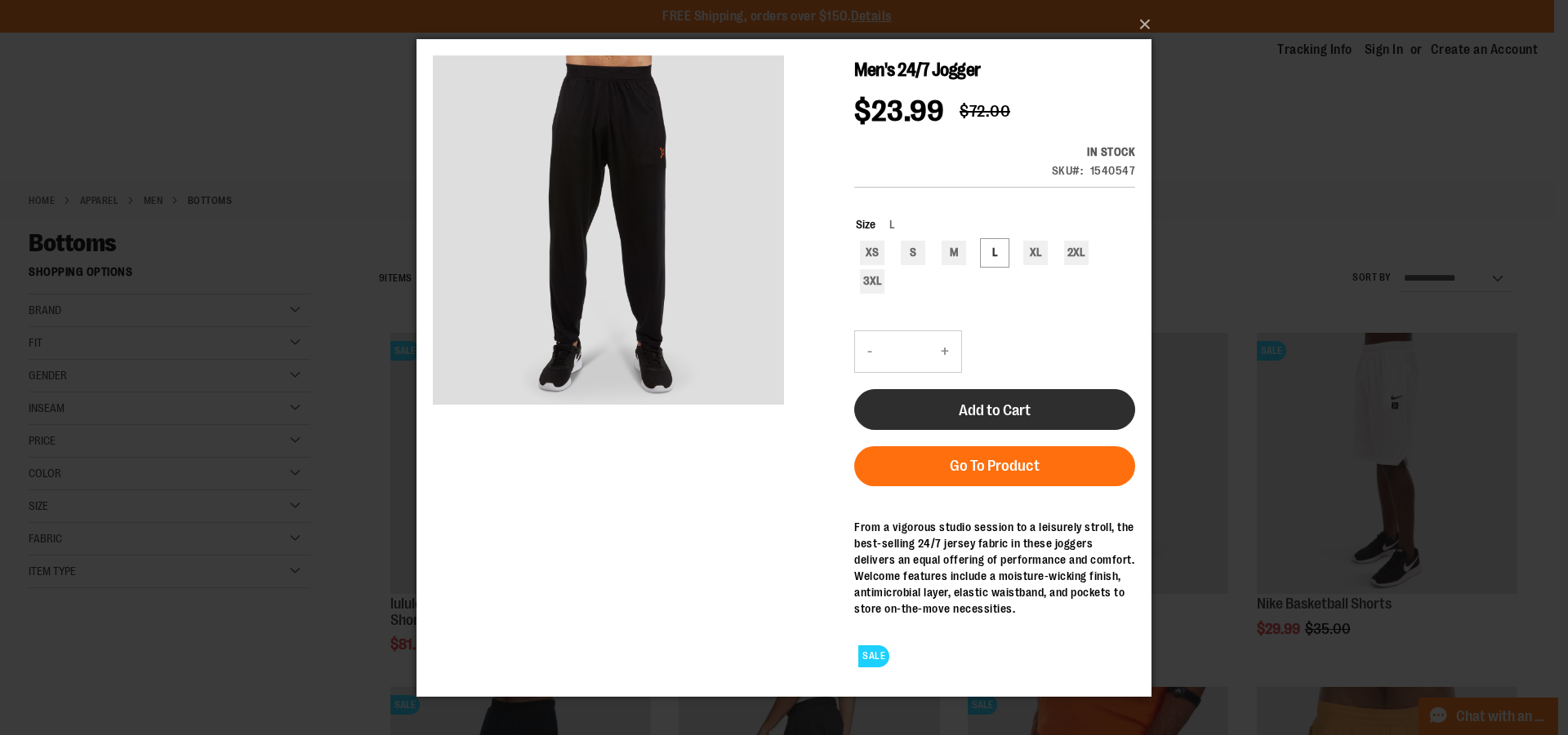
click at [986, 406] on span "Add to Cart" at bounding box center [994, 409] width 72 height 18
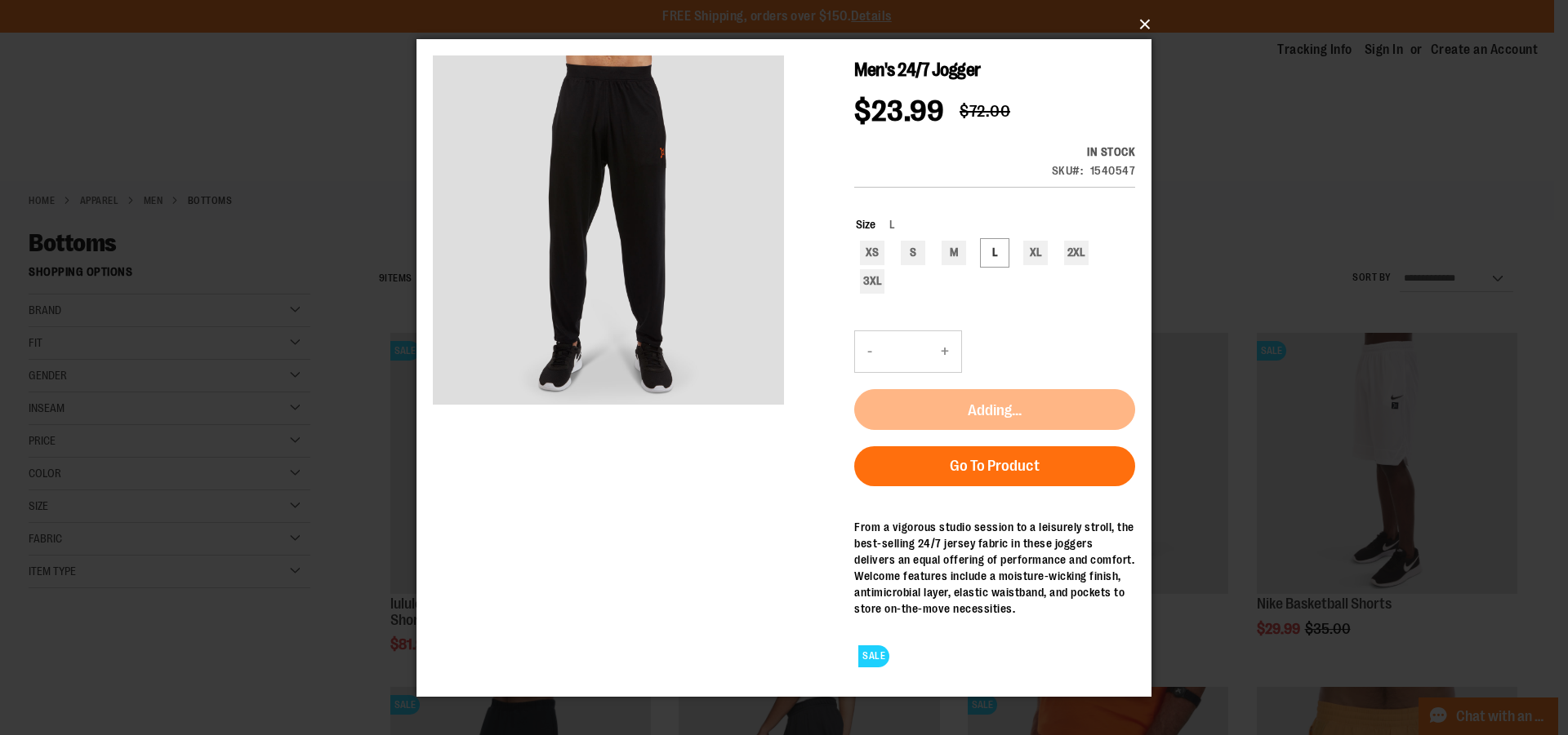
click at [1139, 24] on button "×" at bounding box center [788, 24] width 734 height 36
click at [1140, 23] on button "×" at bounding box center [788, 24] width 734 height 36
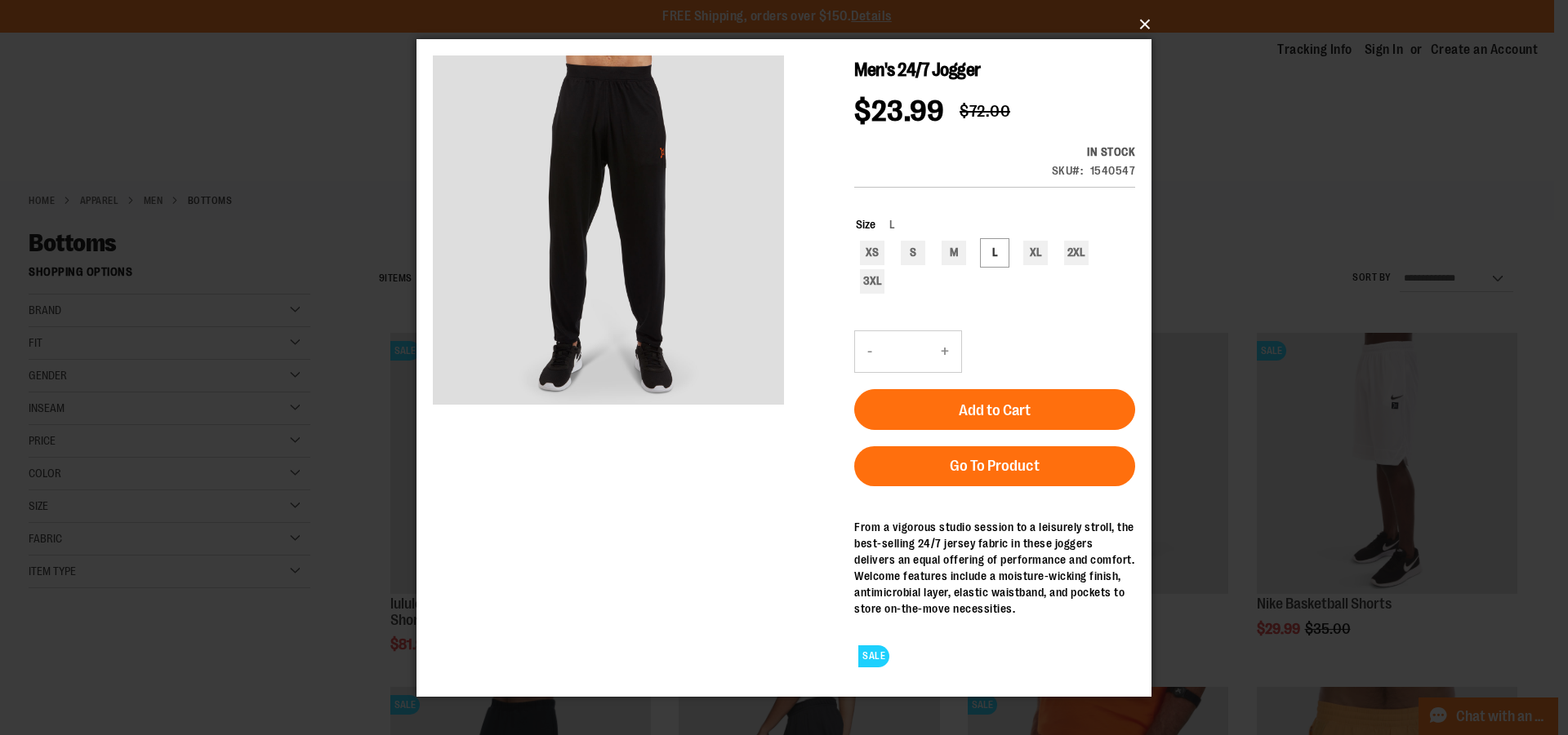
click at [1145, 28] on button "×" at bounding box center [788, 24] width 734 height 36
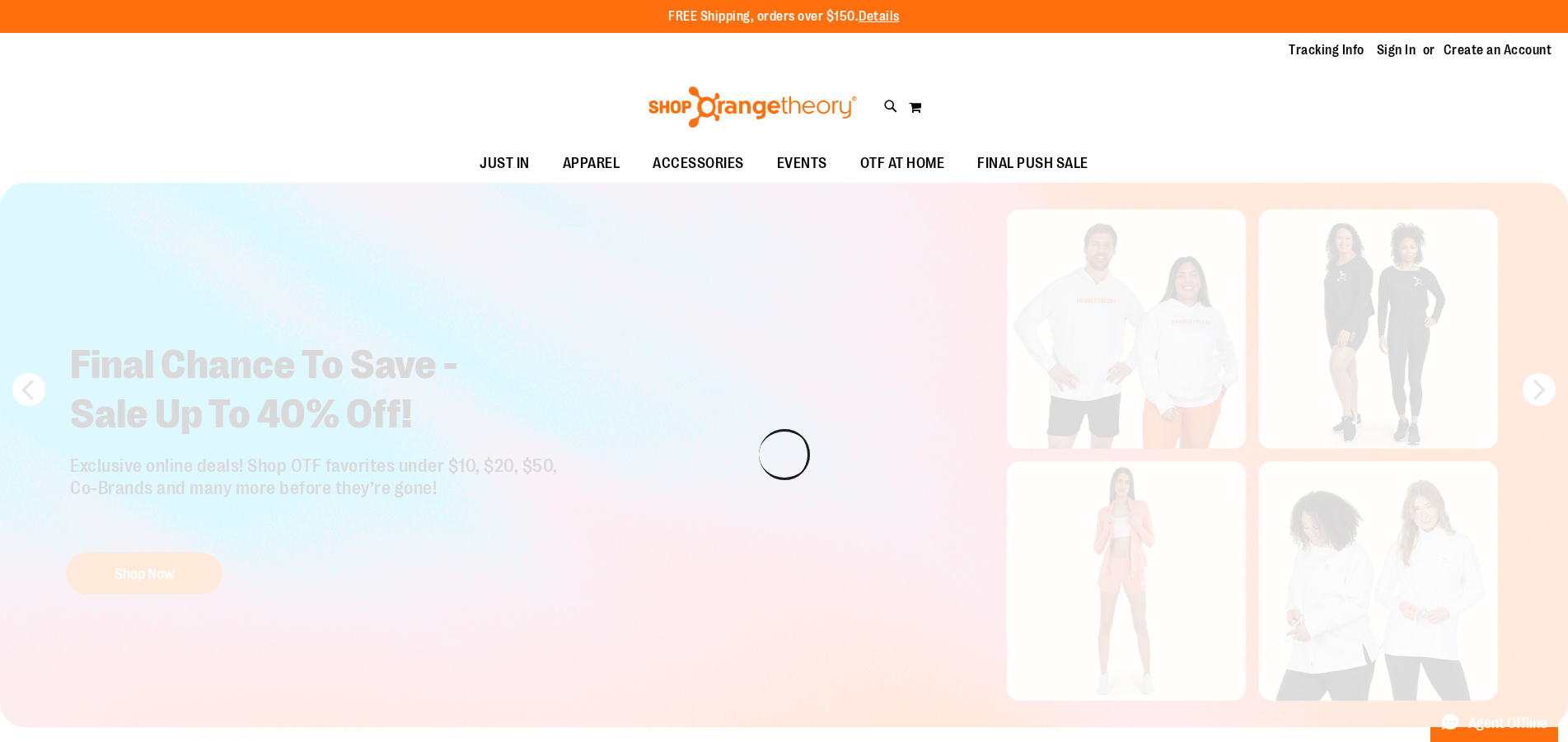
click at [886, 159] on span "OTF AT HOME" at bounding box center [902, 164] width 84 height 37
